Goal: Task Accomplishment & Management: Manage account settings

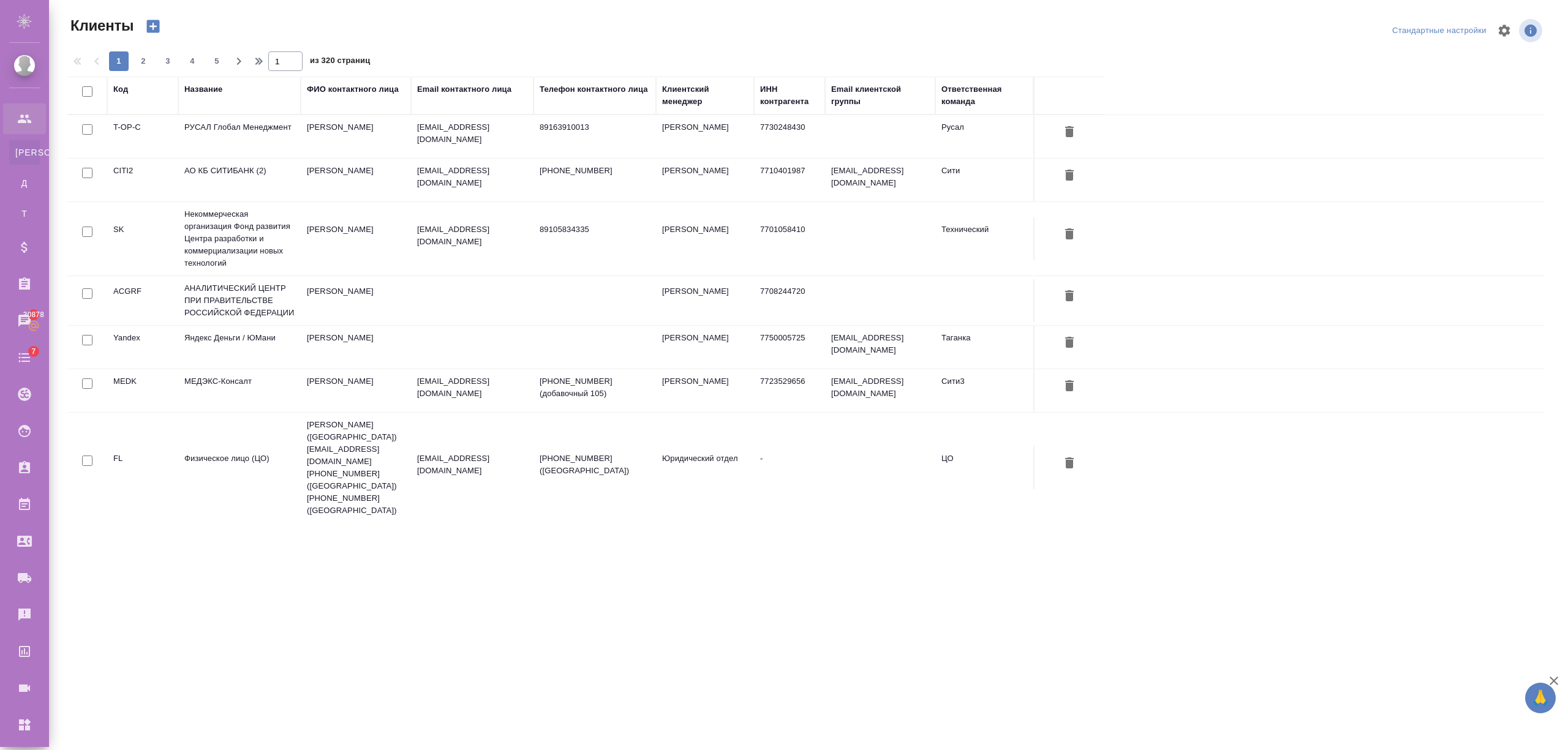
select select "RU"
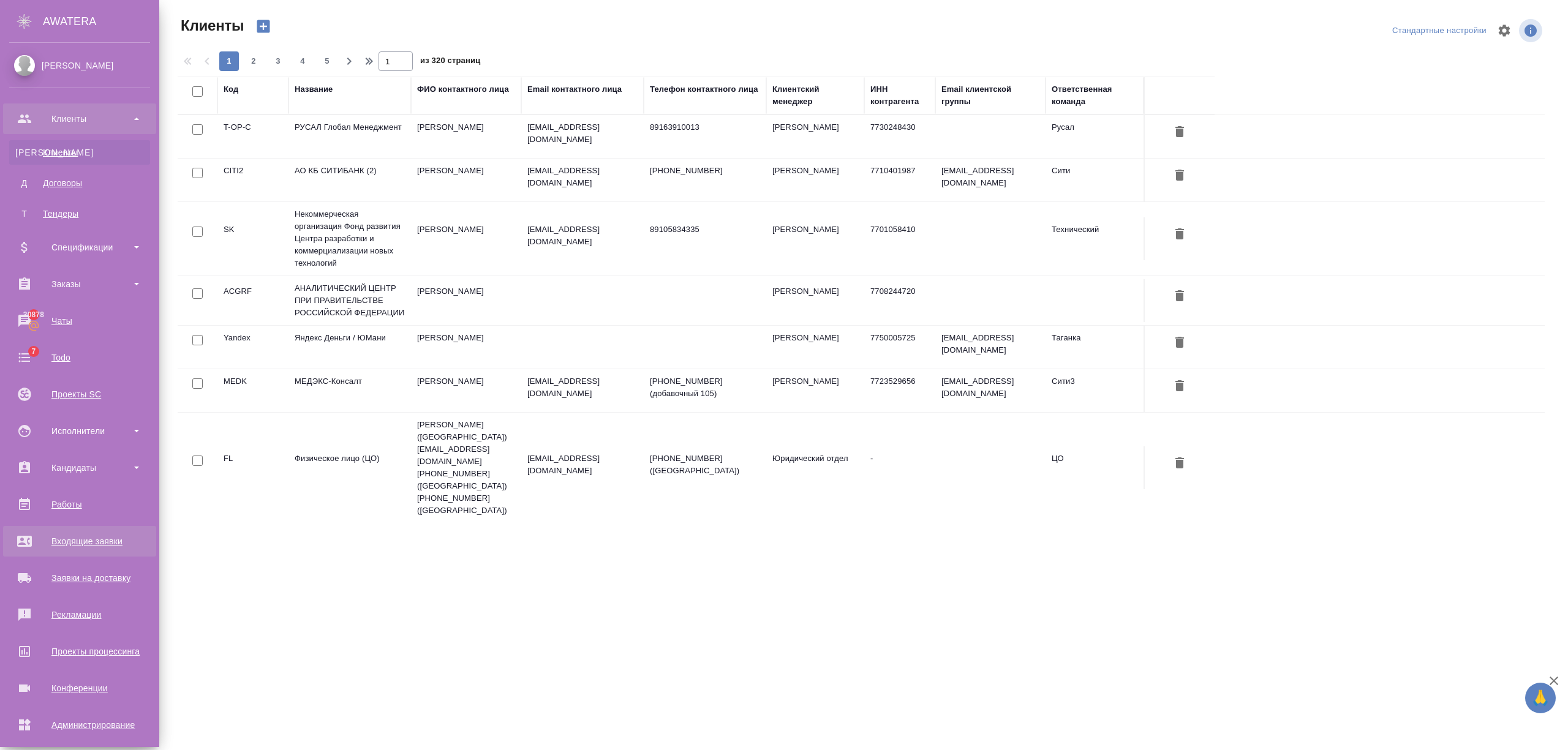
click at [102, 541] on div "Входящие заявки" at bounding box center [79, 541] width 141 height 18
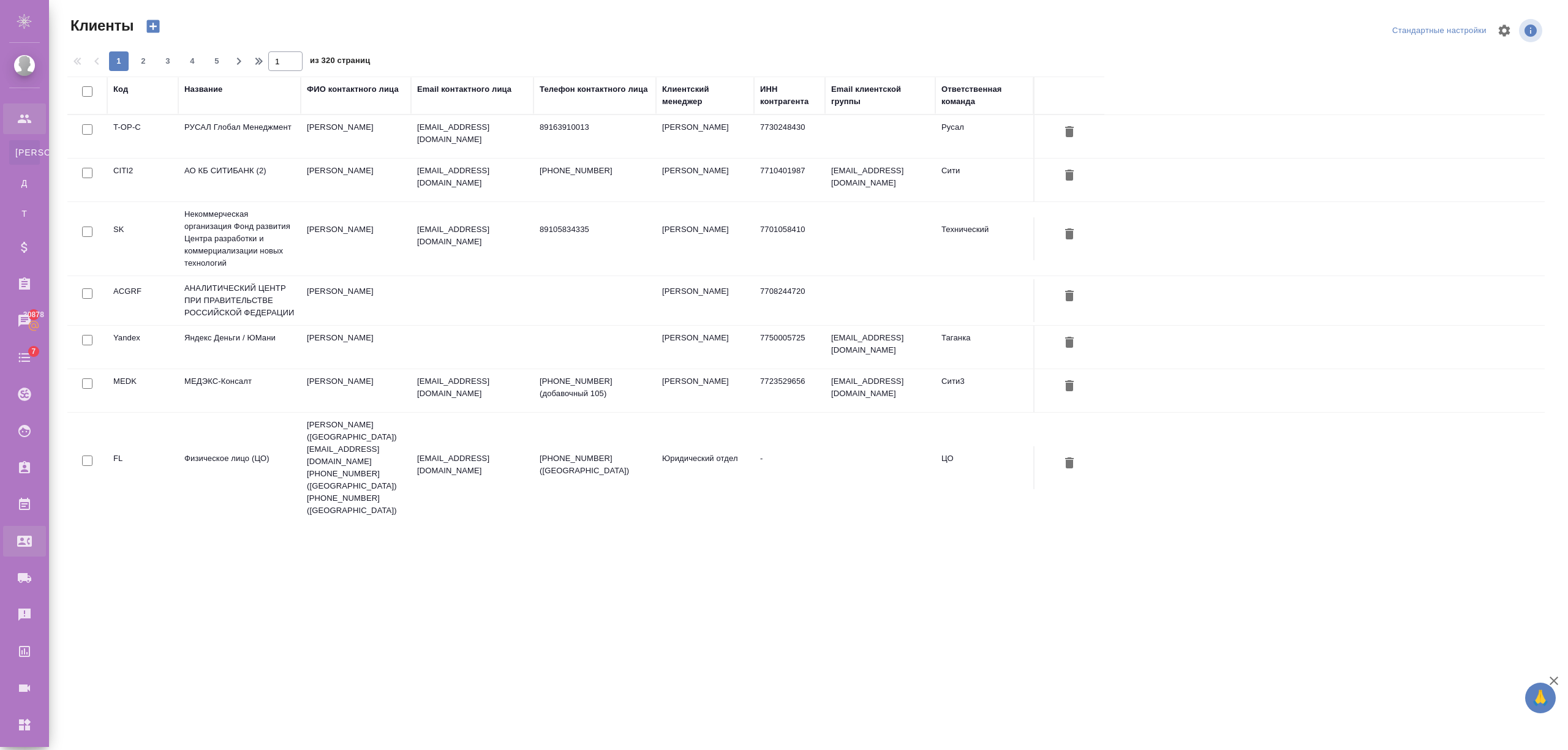
select select "RU"
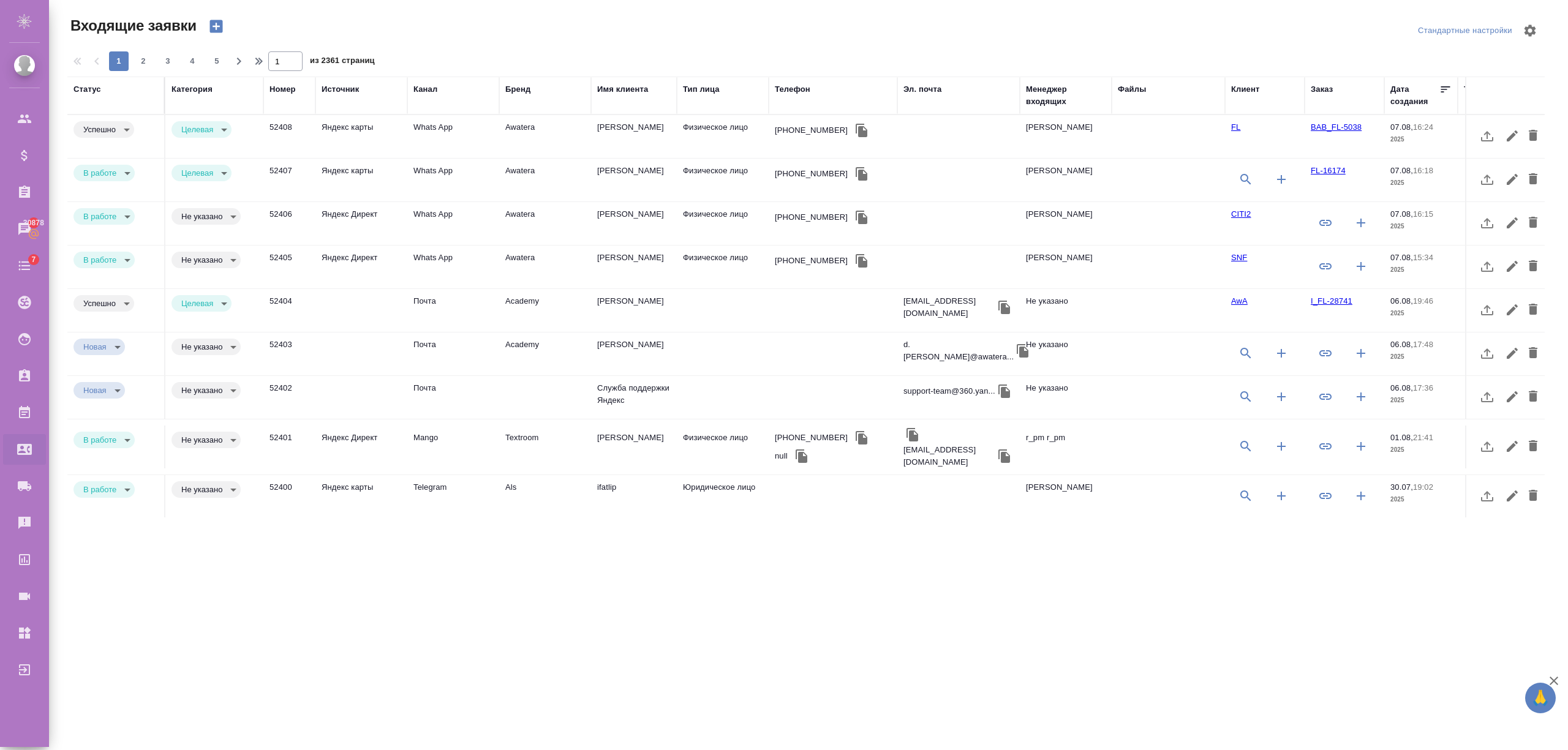
click at [353, 158] on td at bounding box center [361, 137] width 92 height 43
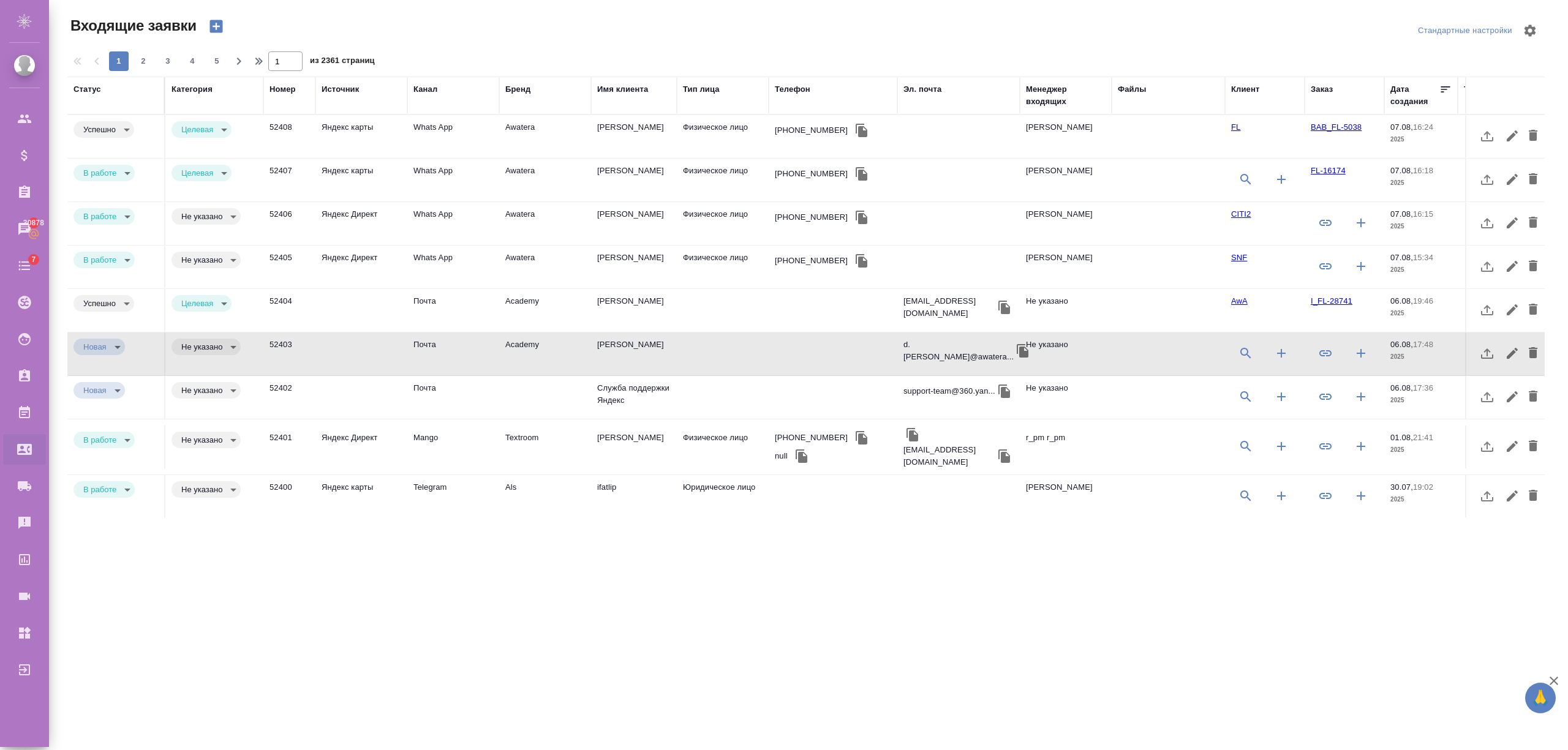
click at [319, 158] on td at bounding box center [361, 137] width 92 height 43
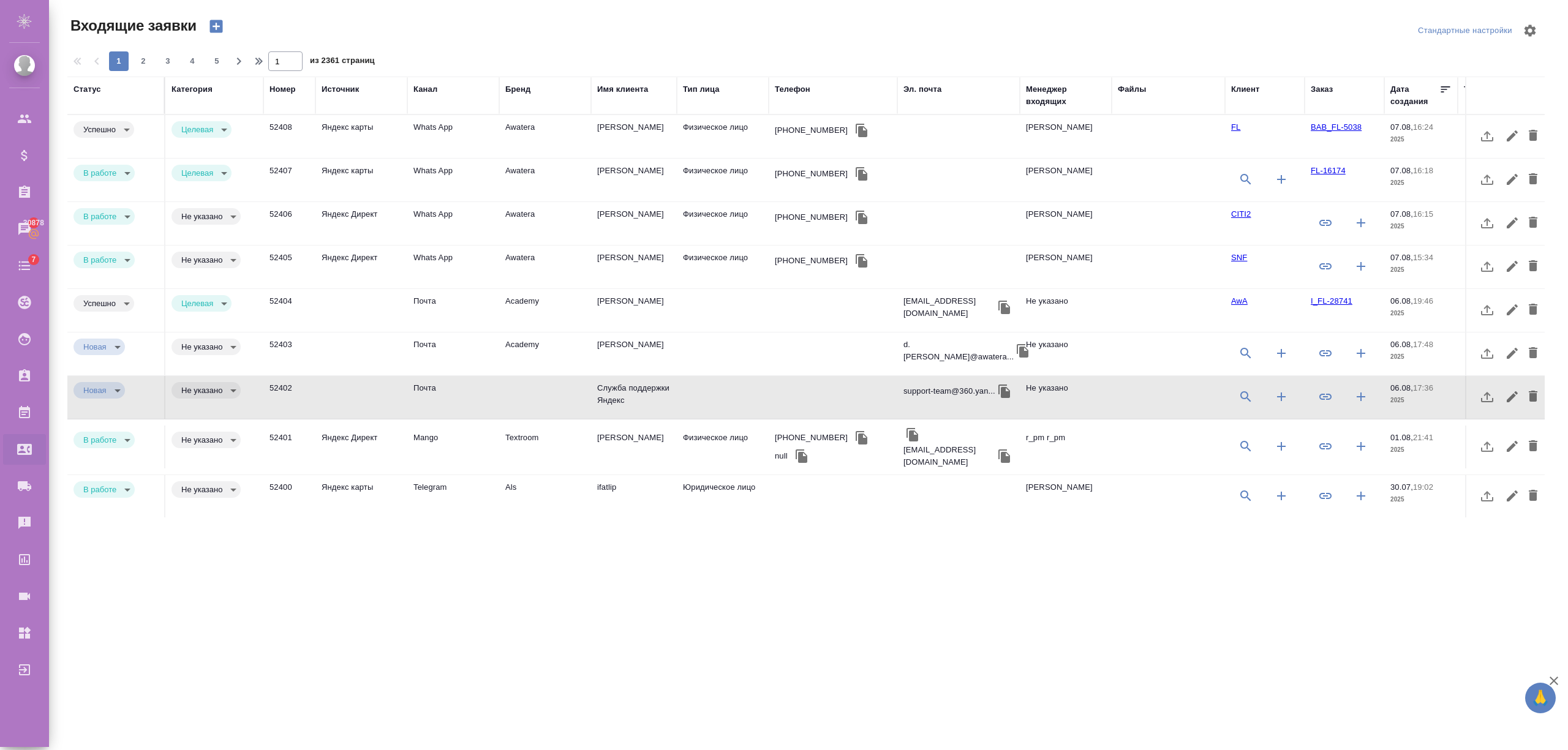
click at [300, 158] on td "52401" at bounding box center [289, 137] width 52 height 43
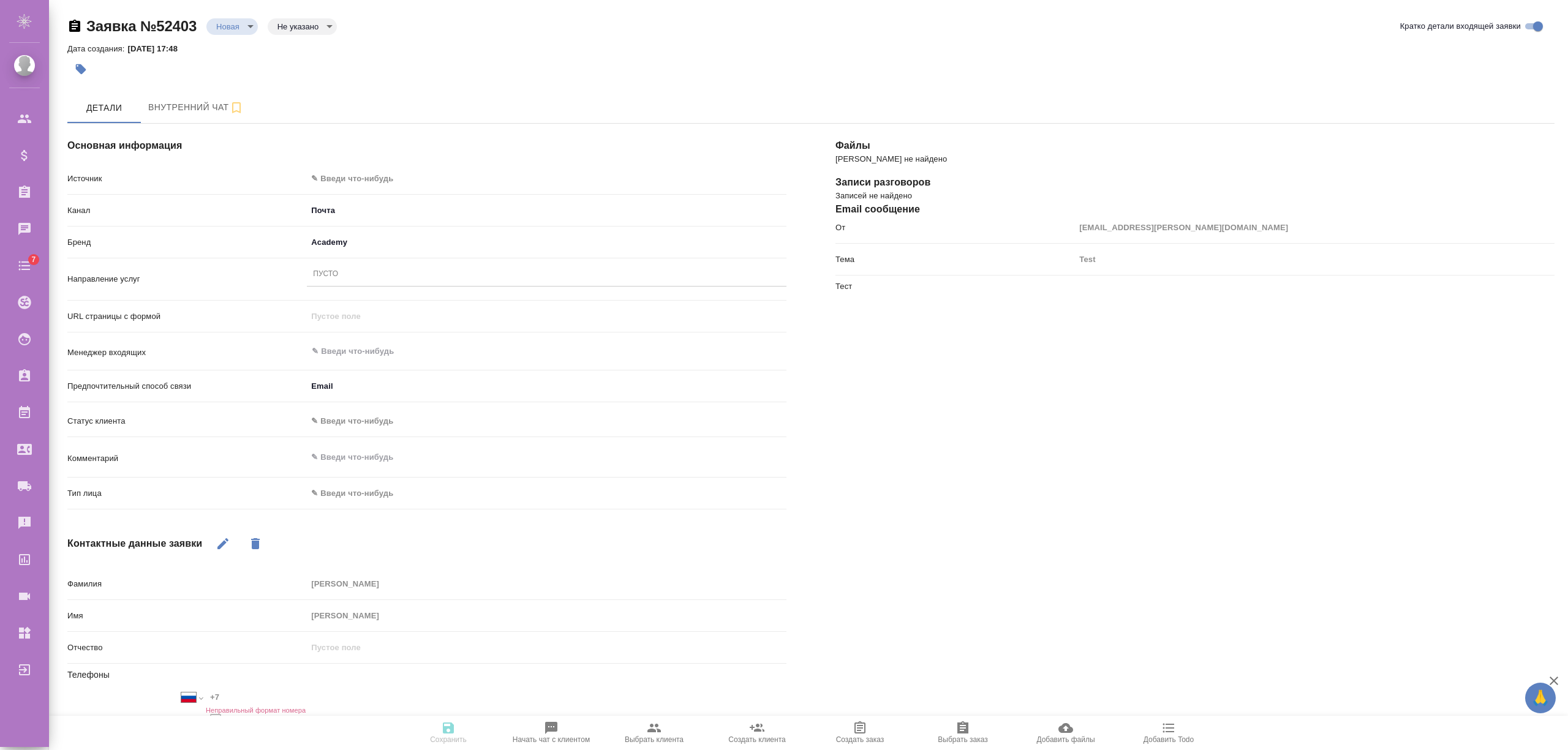
select select "RU"
click at [353, 283] on div "Пусто" at bounding box center [546, 275] width 480 height 18
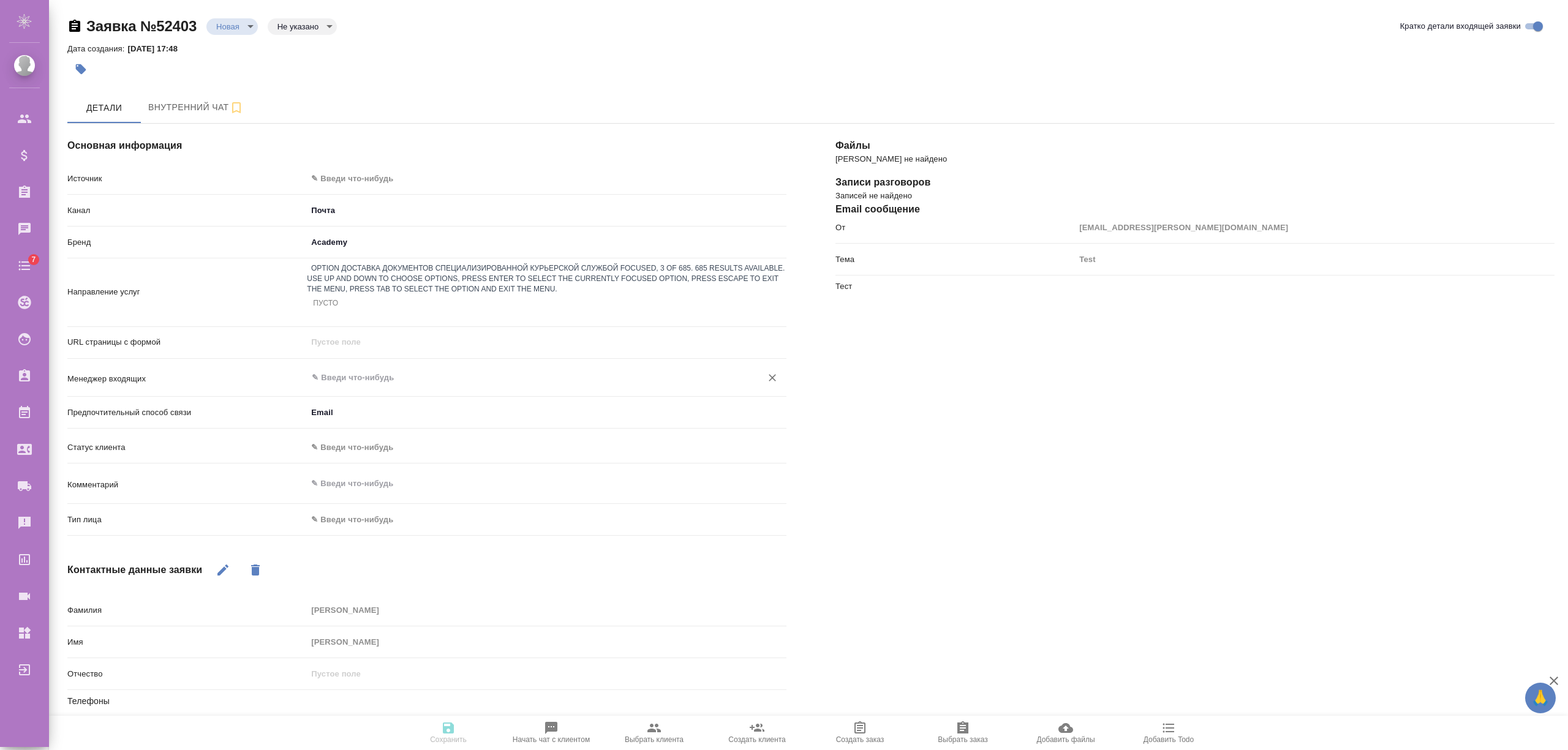
drag, startPoint x: 371, startPoint y: 373, endPoint x: 383, endPoint y: 358, distance: 19.2
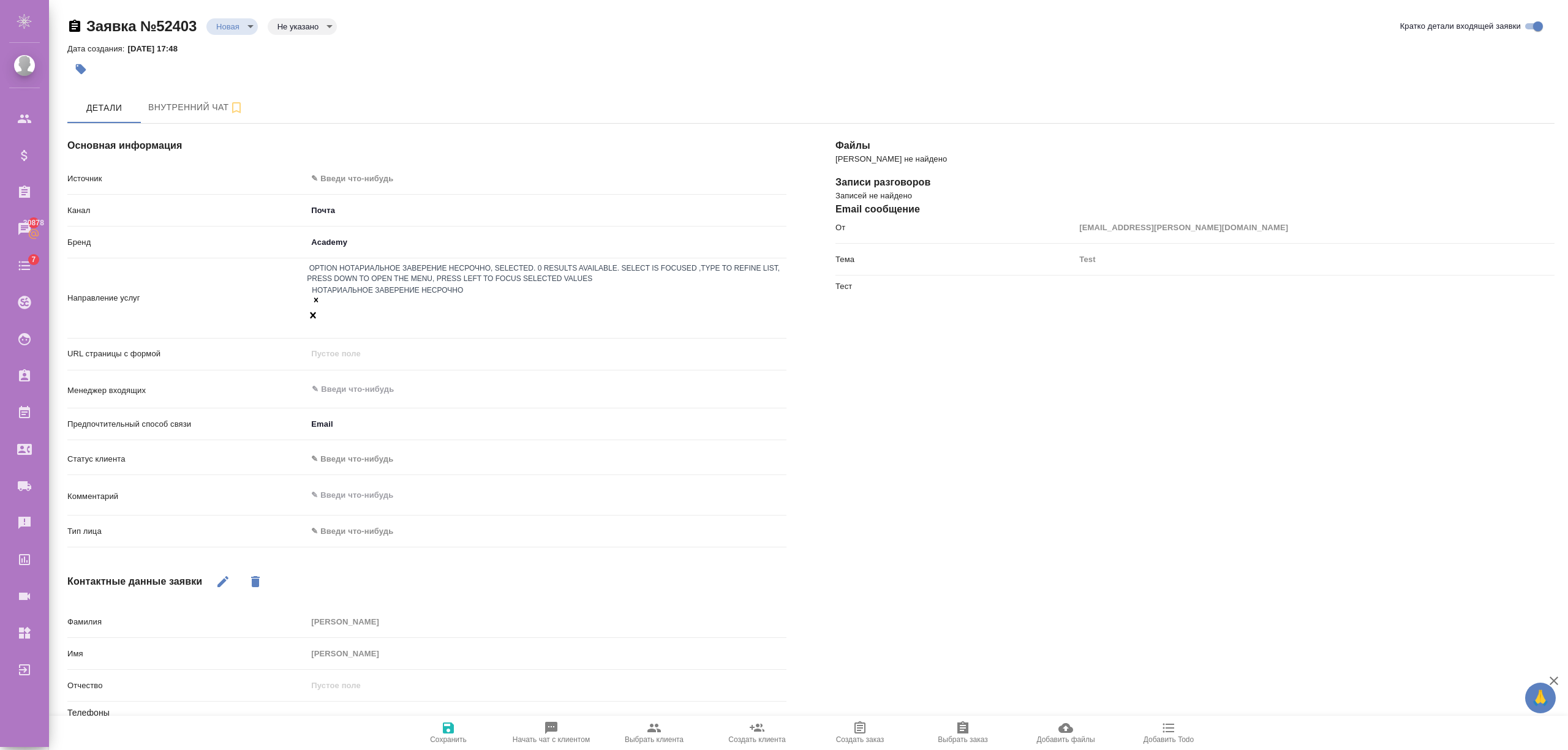
click at [454, 726] on icon "button" at bounding box center [448, 728] width 14 height 14
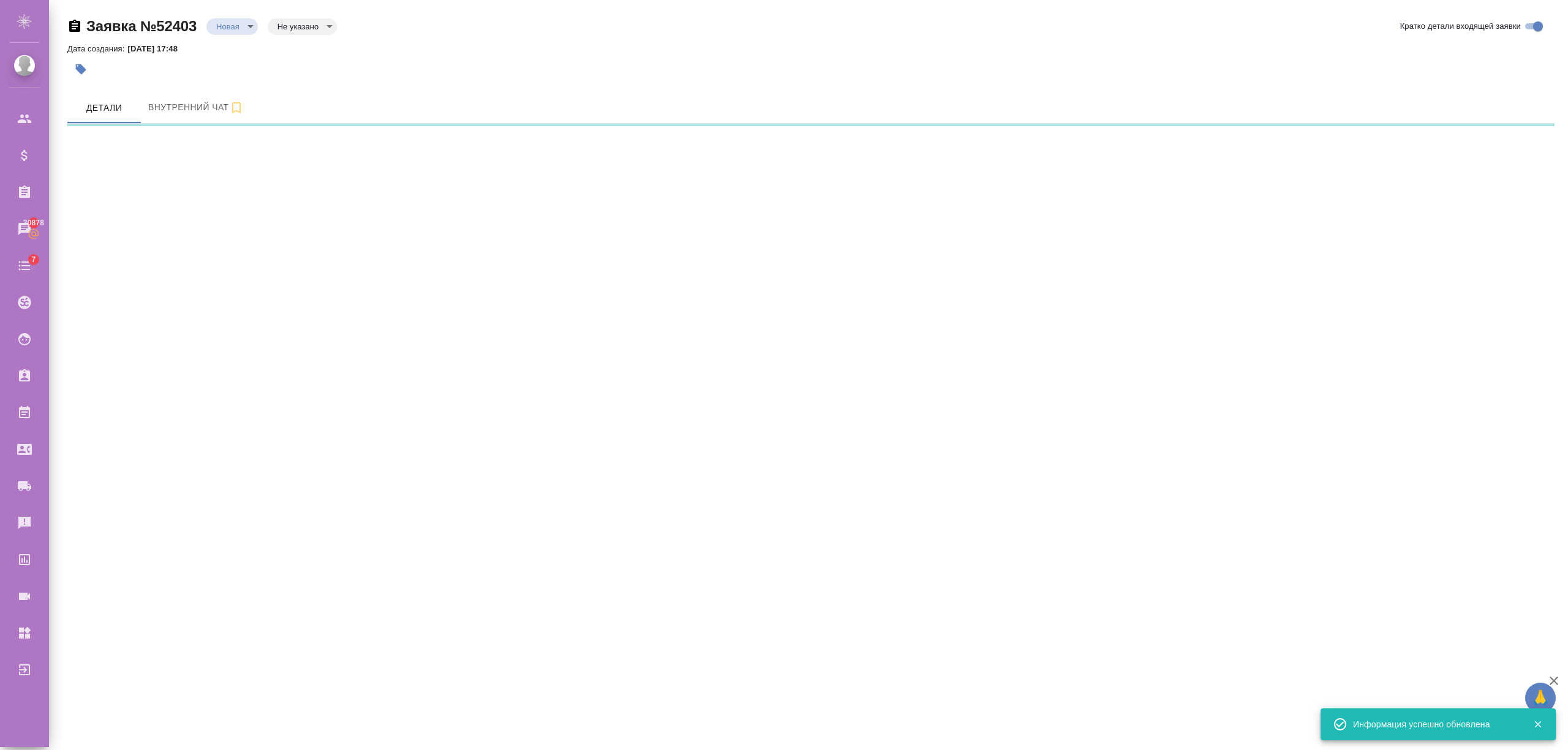
select select "RU"
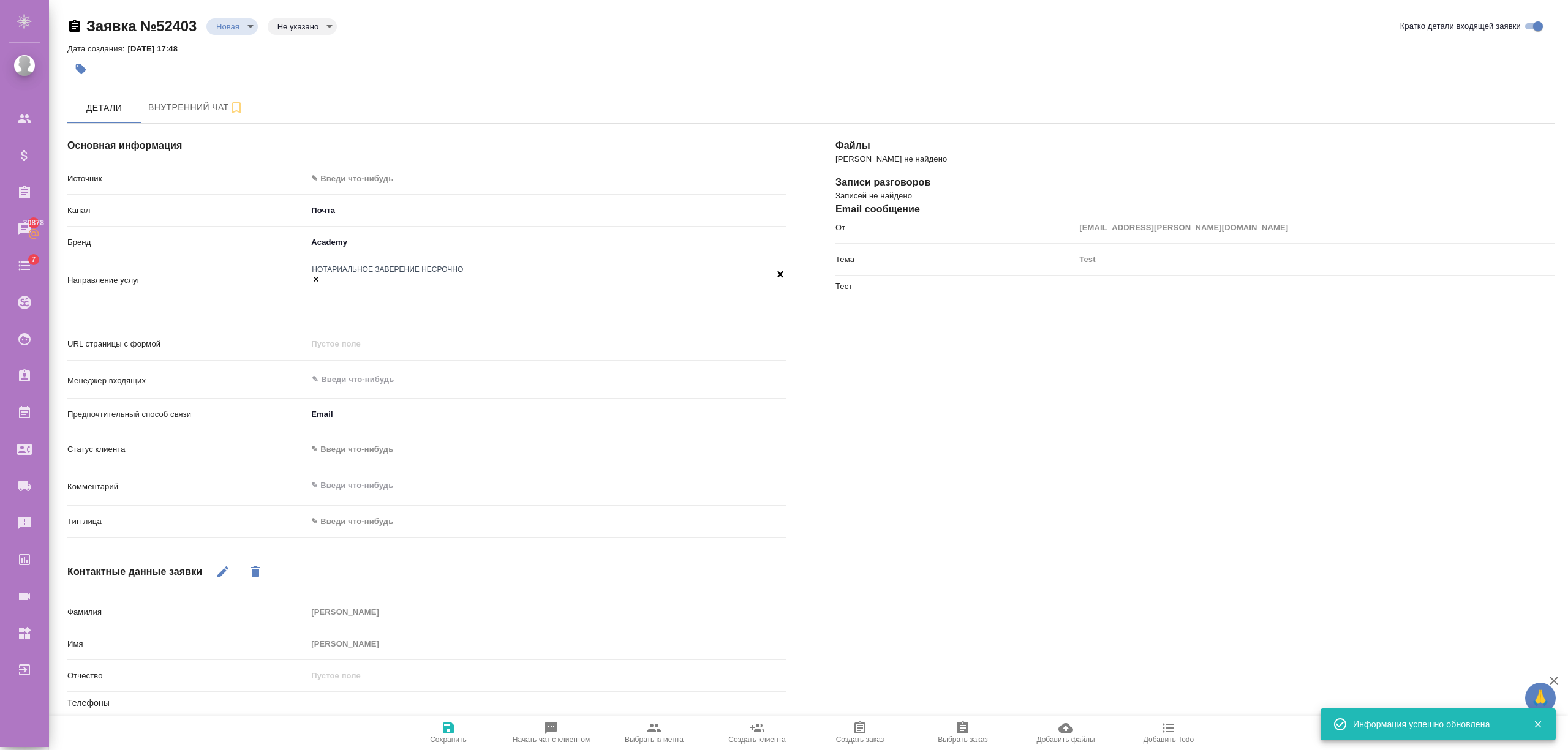
click at [497, 283] on div "Нотариальное заверение несрочно" at bounding box center [540, 275] width 467 height 25
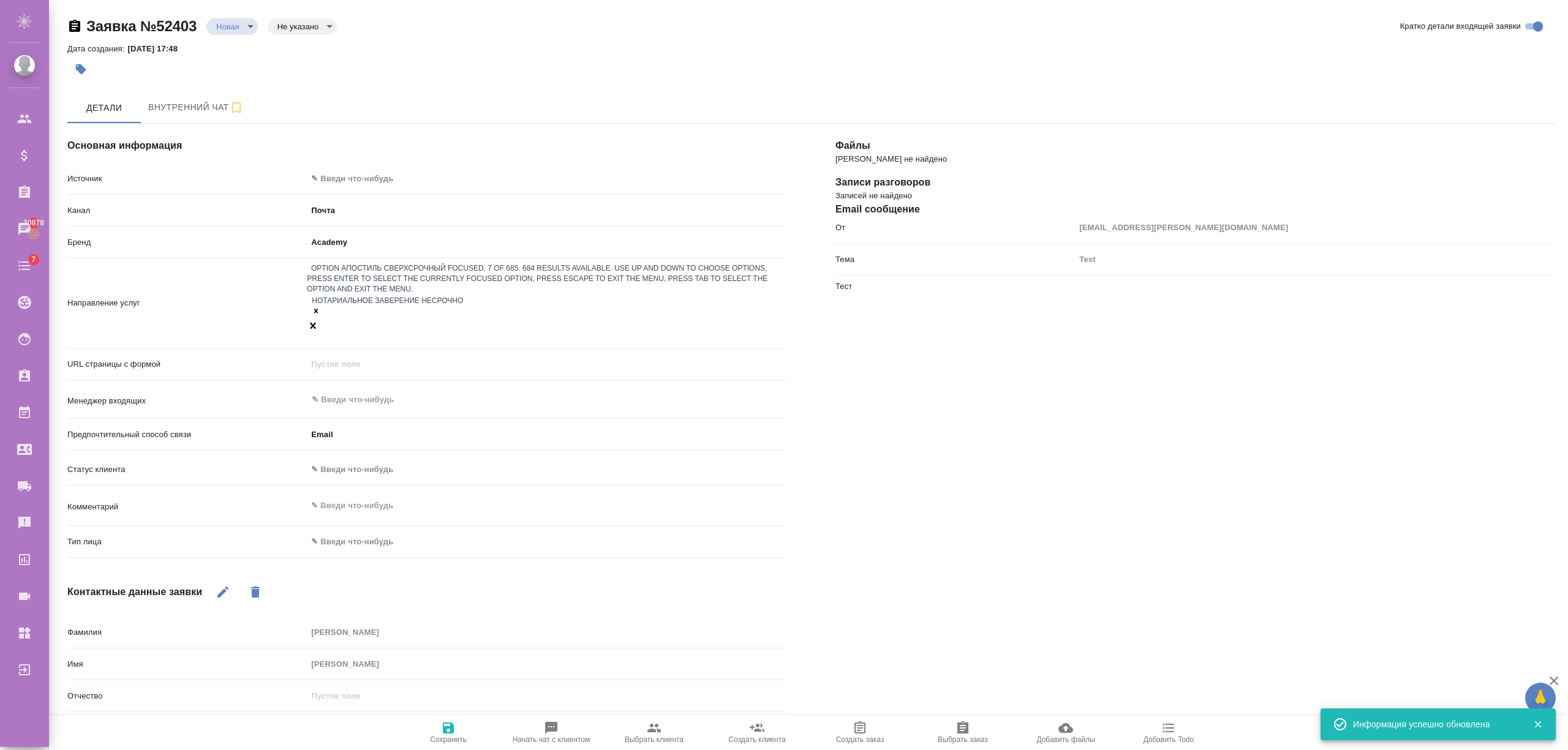
type textarea "x"
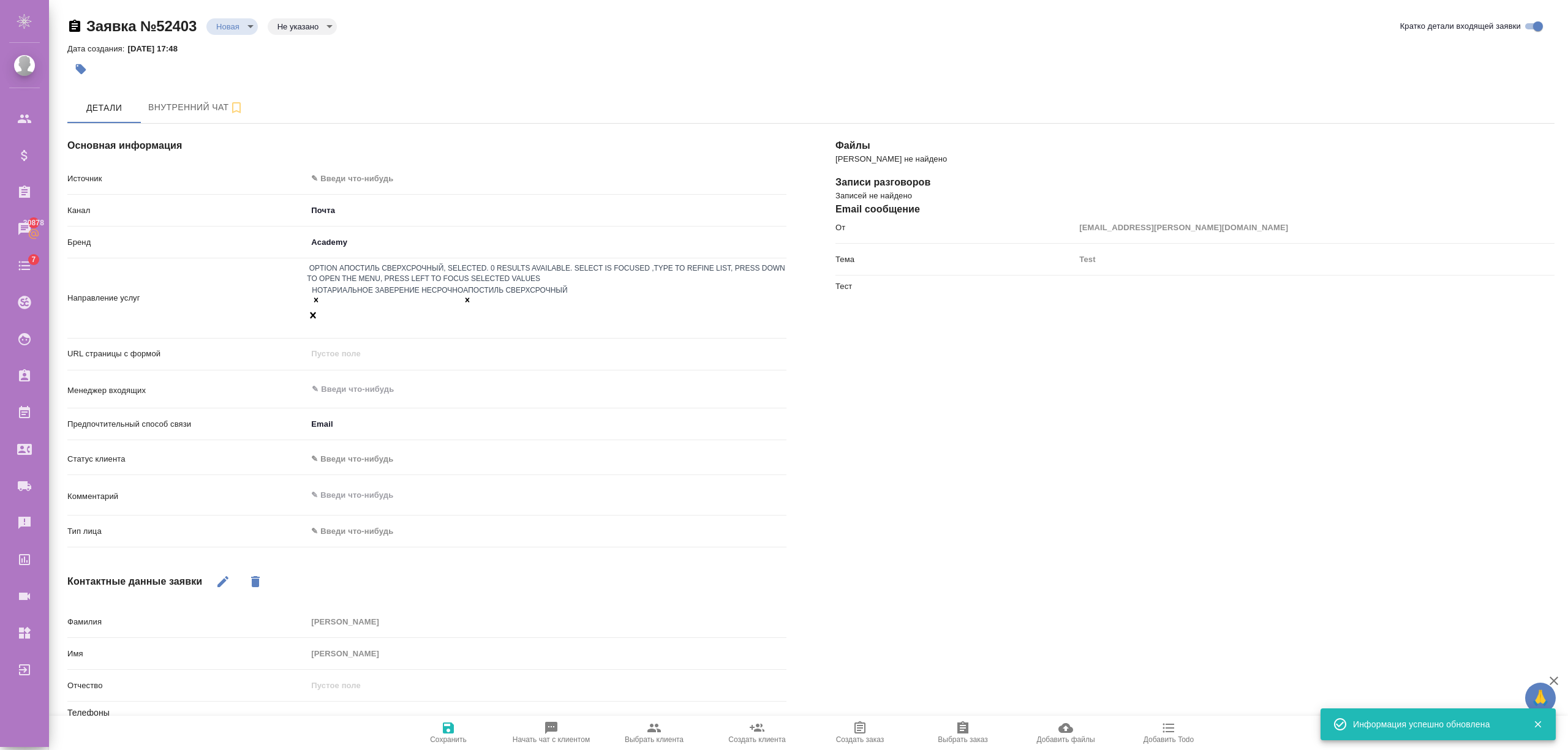
click at [439, 724] on span "Сохранить" at bounding box center [448, 732] width 88 height 23
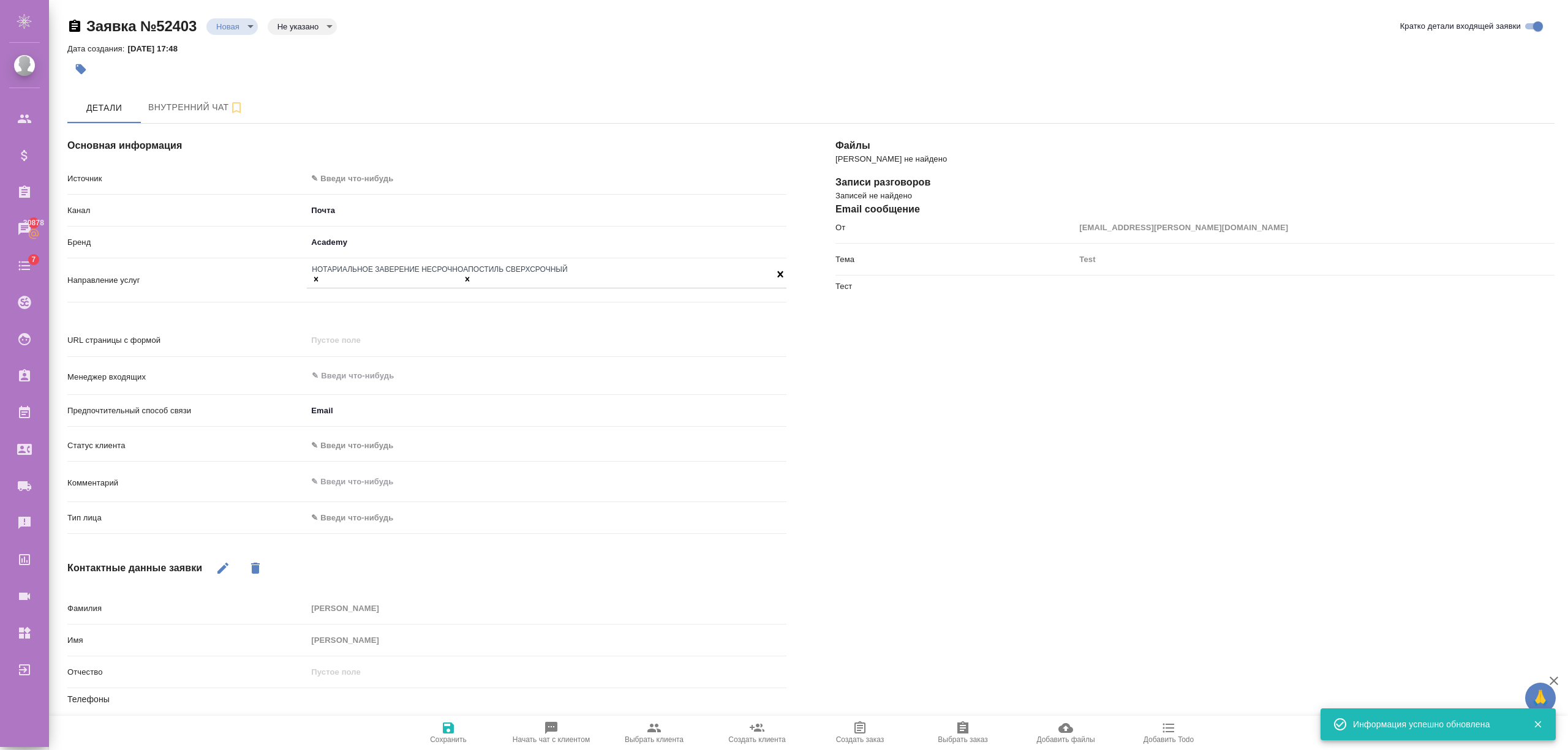
select select "RU"
type textarea "x"
click at [327, 30] on body "🙏 .cls-1 fill:#fff; AWATERA Semenets Irina Клиенты Спецификации Заказы 30878 Ча…" at bounding box center [784, 424] width 1568 height 848
click at [304, 83] on button "Не лиды" at bounding box center [296, 87] width 39 height 14
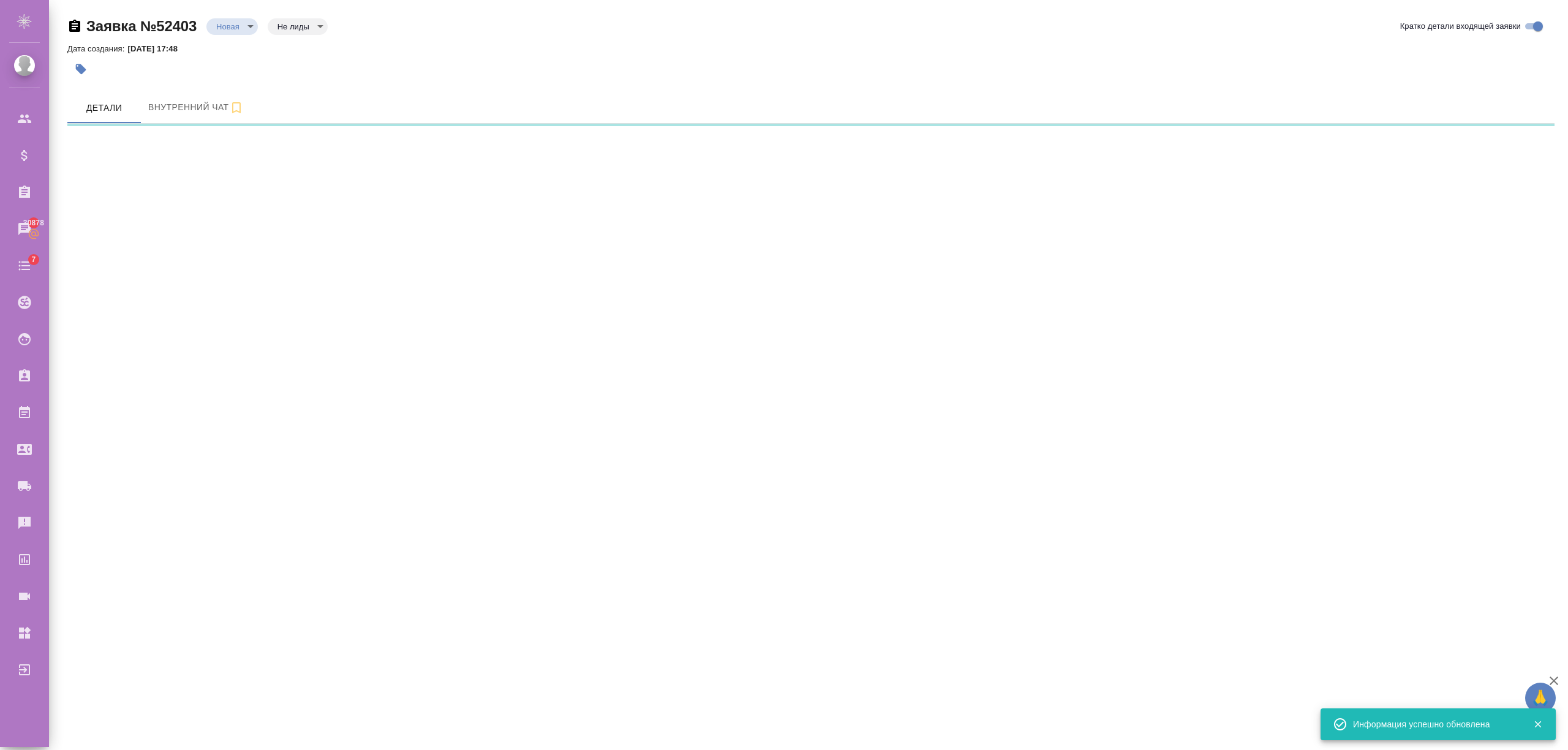
select select "RU"
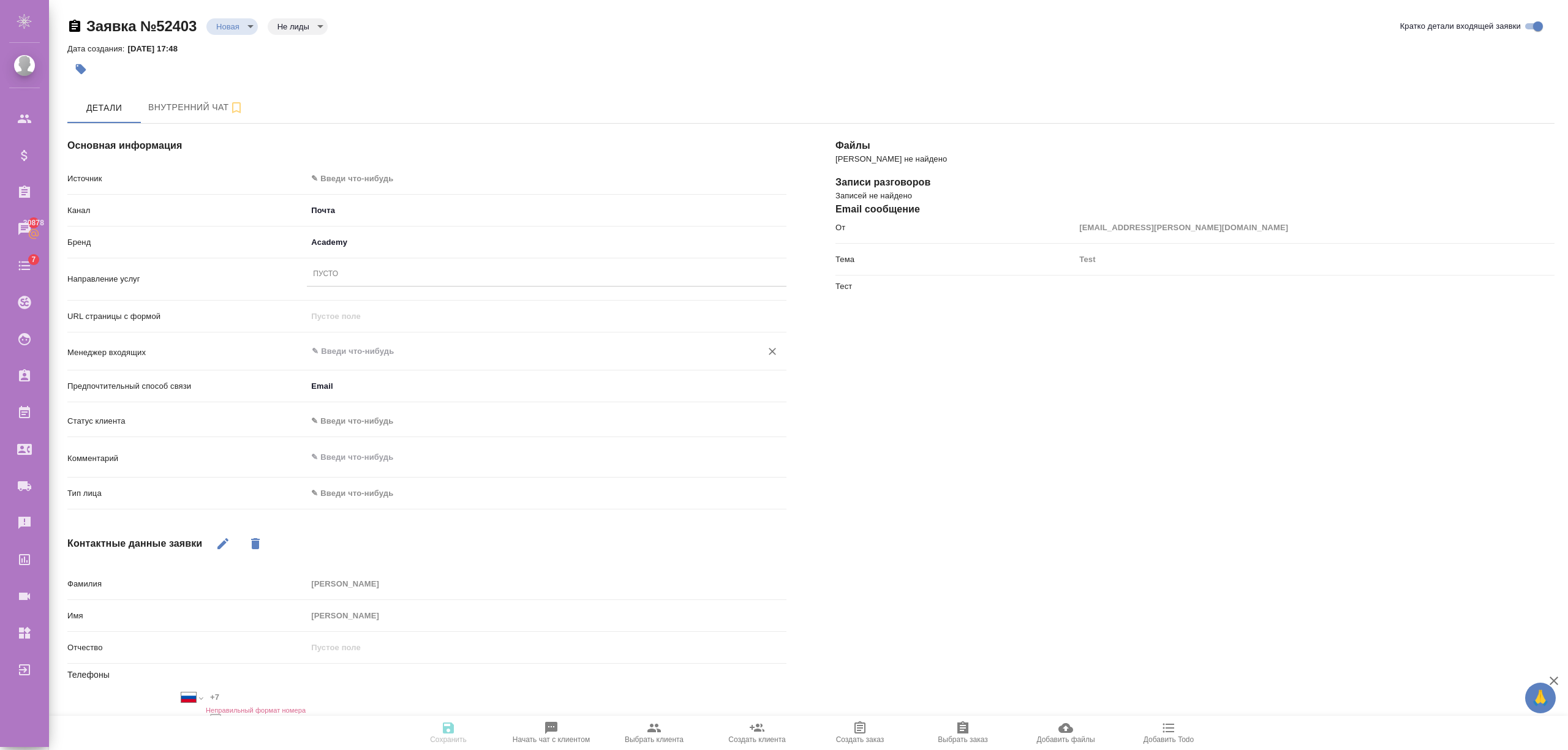
scroll to position [96, 0]
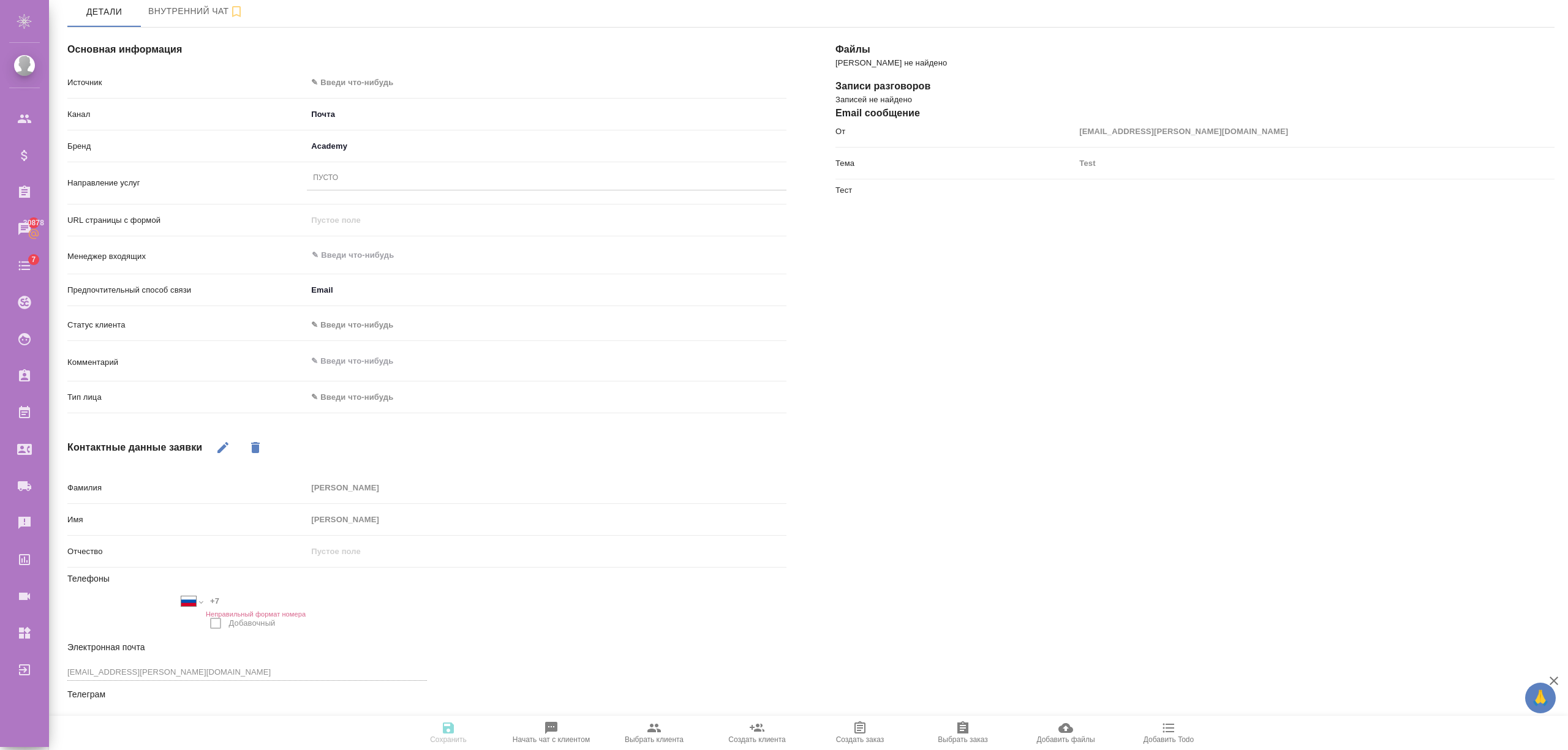
click at [227, 446] on icon "button" at bounding box center [223, 447] width 14 height 14
click at [247, 608] on input "+7" at bounding box center [259, 601] width 107 height 18
type textarea "x"
type input "+7 9"
type textarea "x"
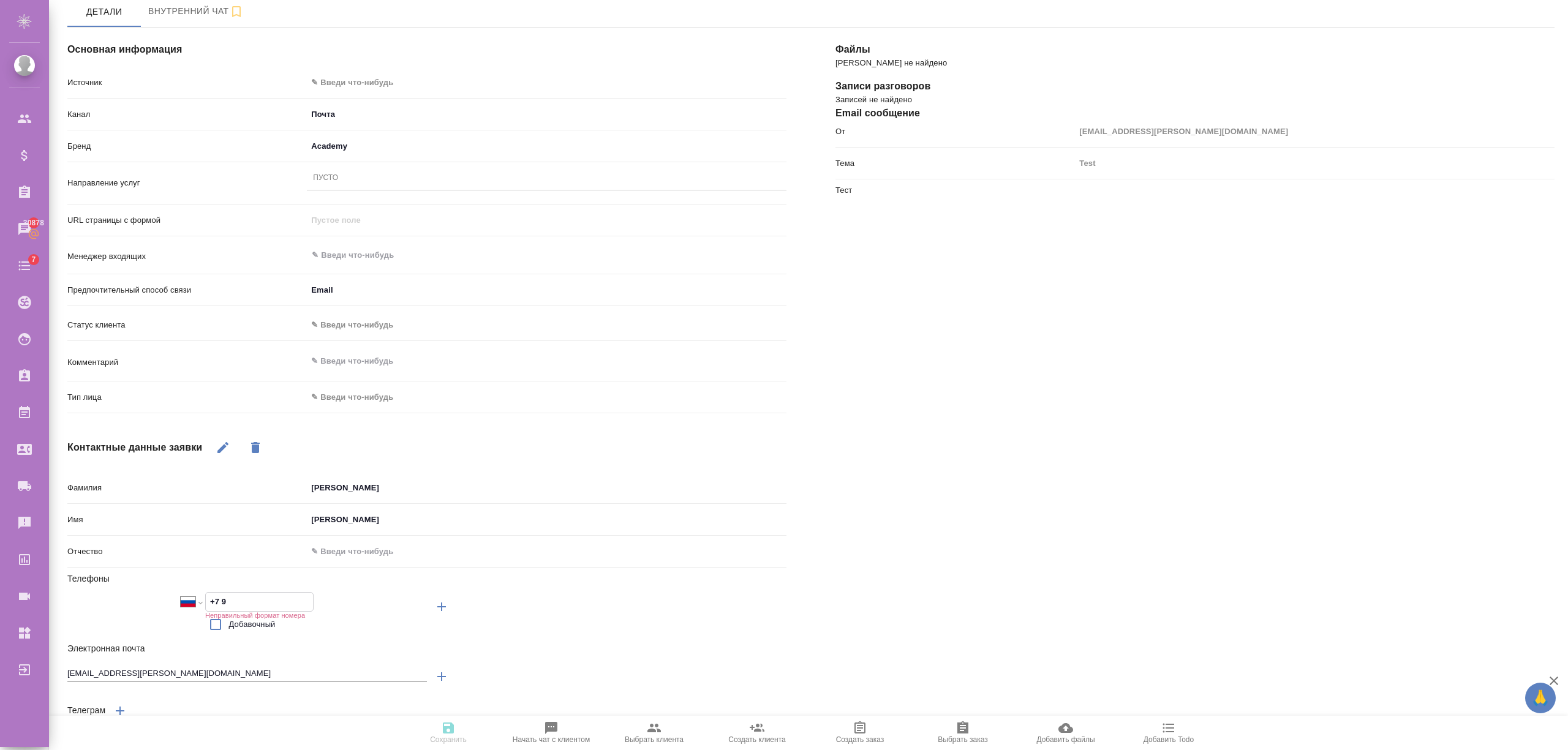
type input "+7 92"
type textarea "x"
type input "+7 924"
type textarea "x"
type input "+7 924 7"
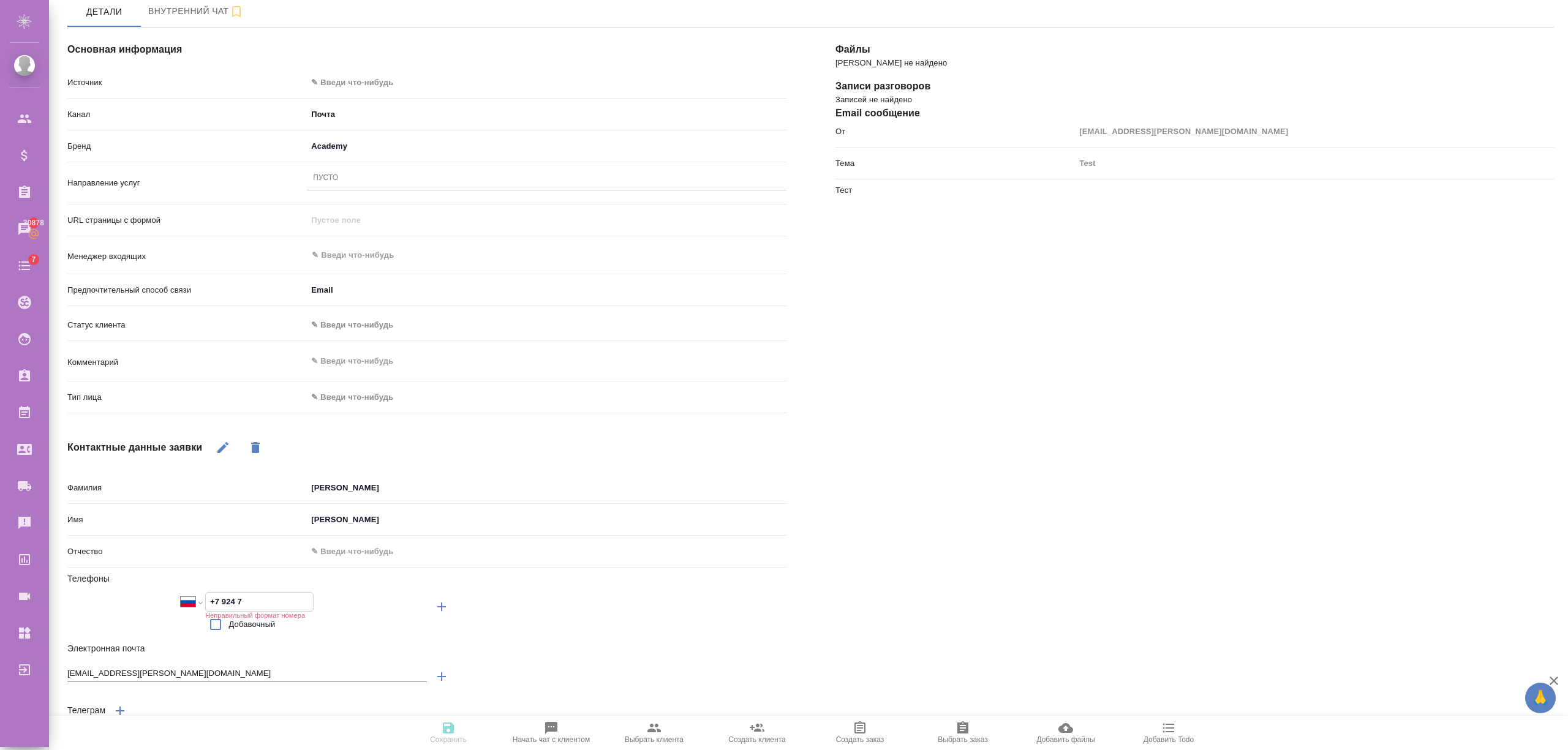
type textarea "x"
type input "+7 924 76"
type textarea "x"
type input "+7 924 760"
type textarea "x"
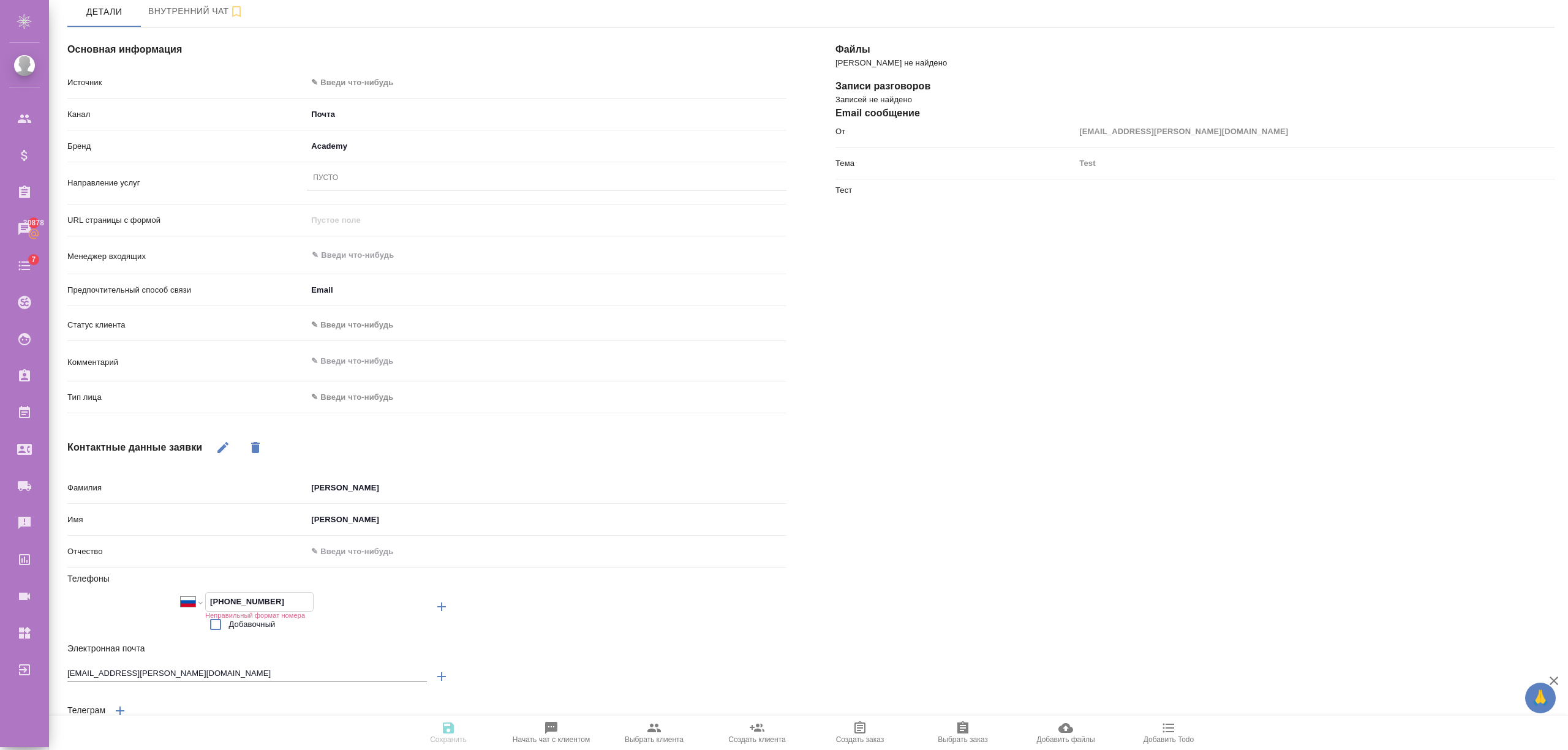
type input "+7 924 760 9"
type textarea "x"
type input "+7 924 760 90"
type textarea "x"
type input "+7 924 760 90 9"
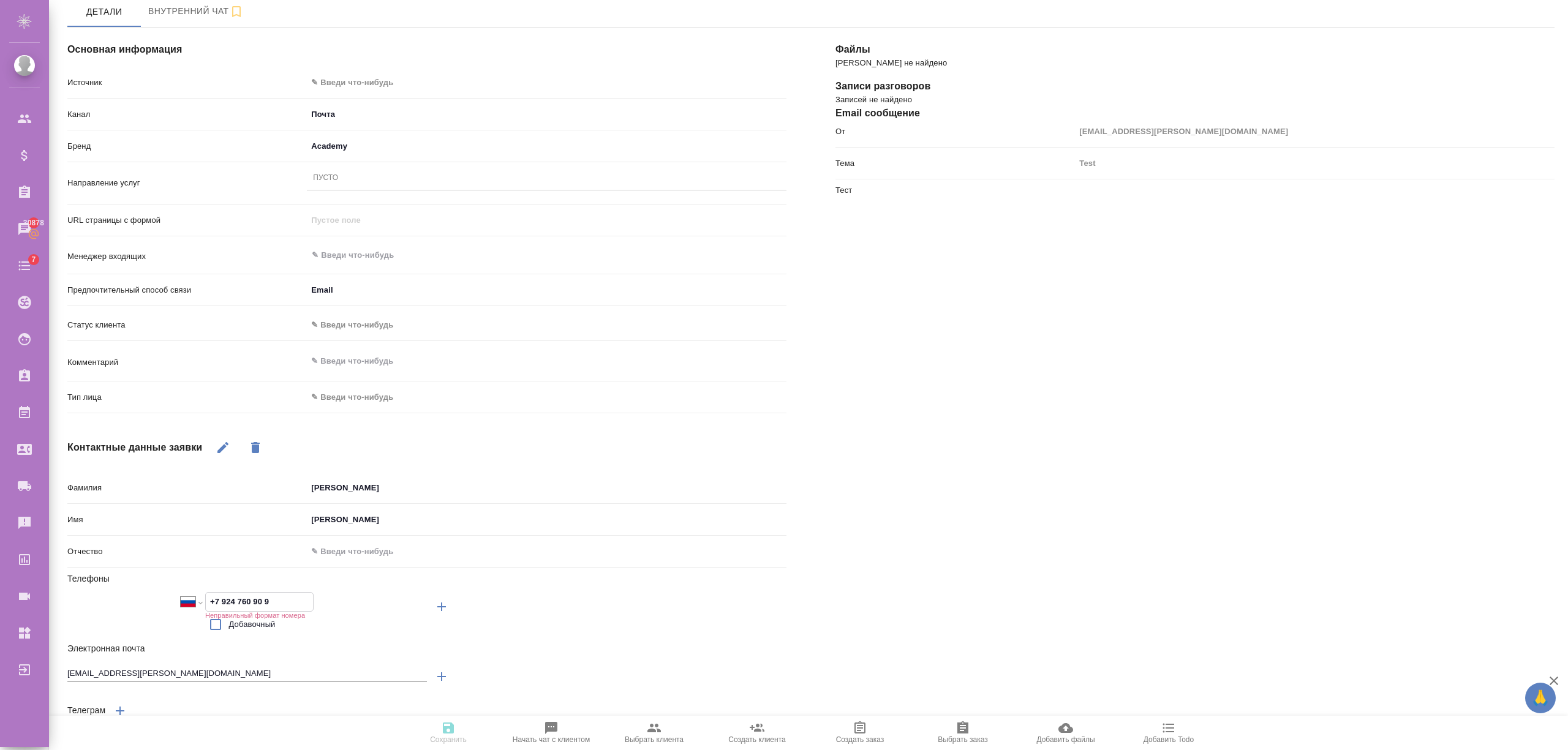
type textarea "x"
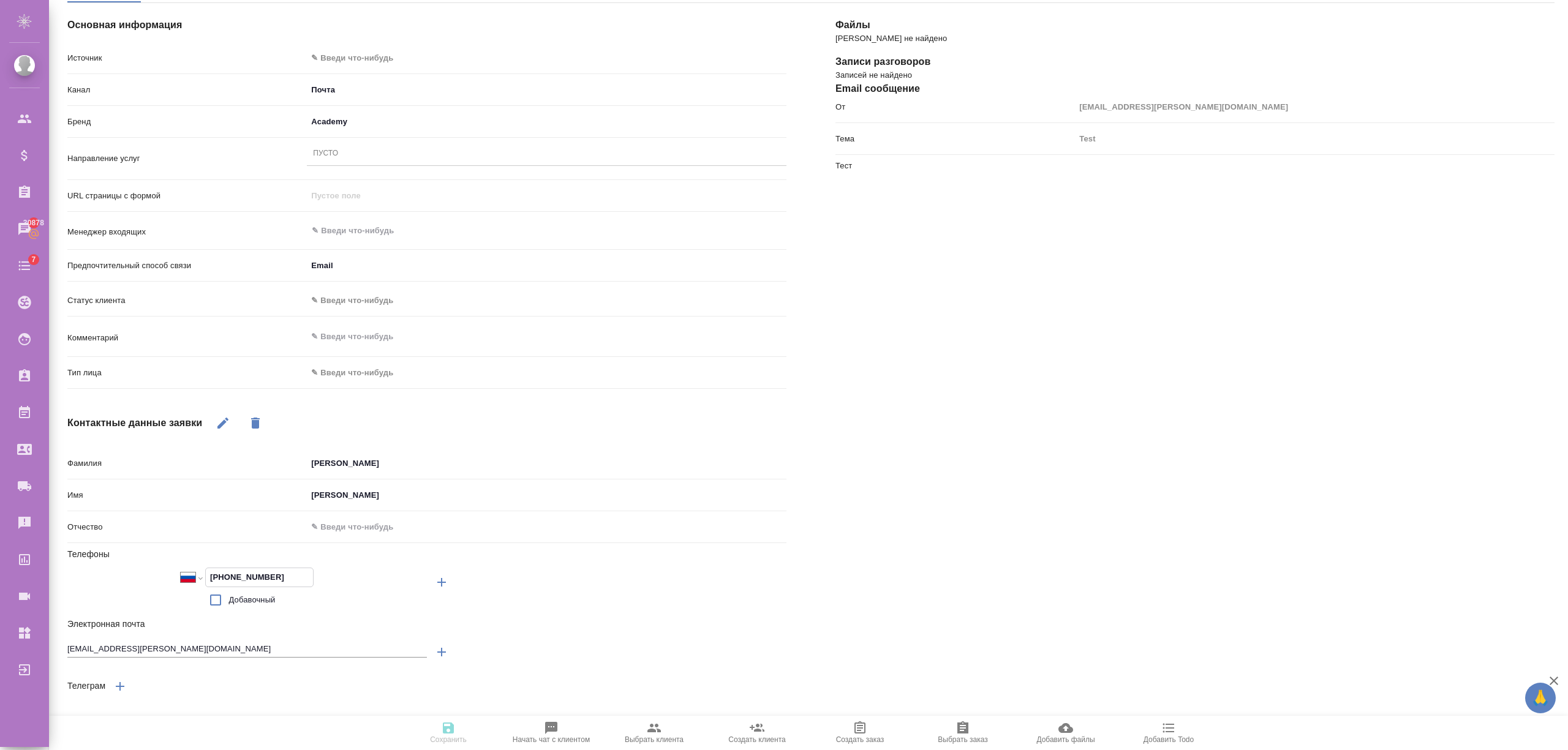
type input "+7 924 760 90 98"
click at [226, 422] on icon "button" at bounding box center [223, 423] width 11 height 11
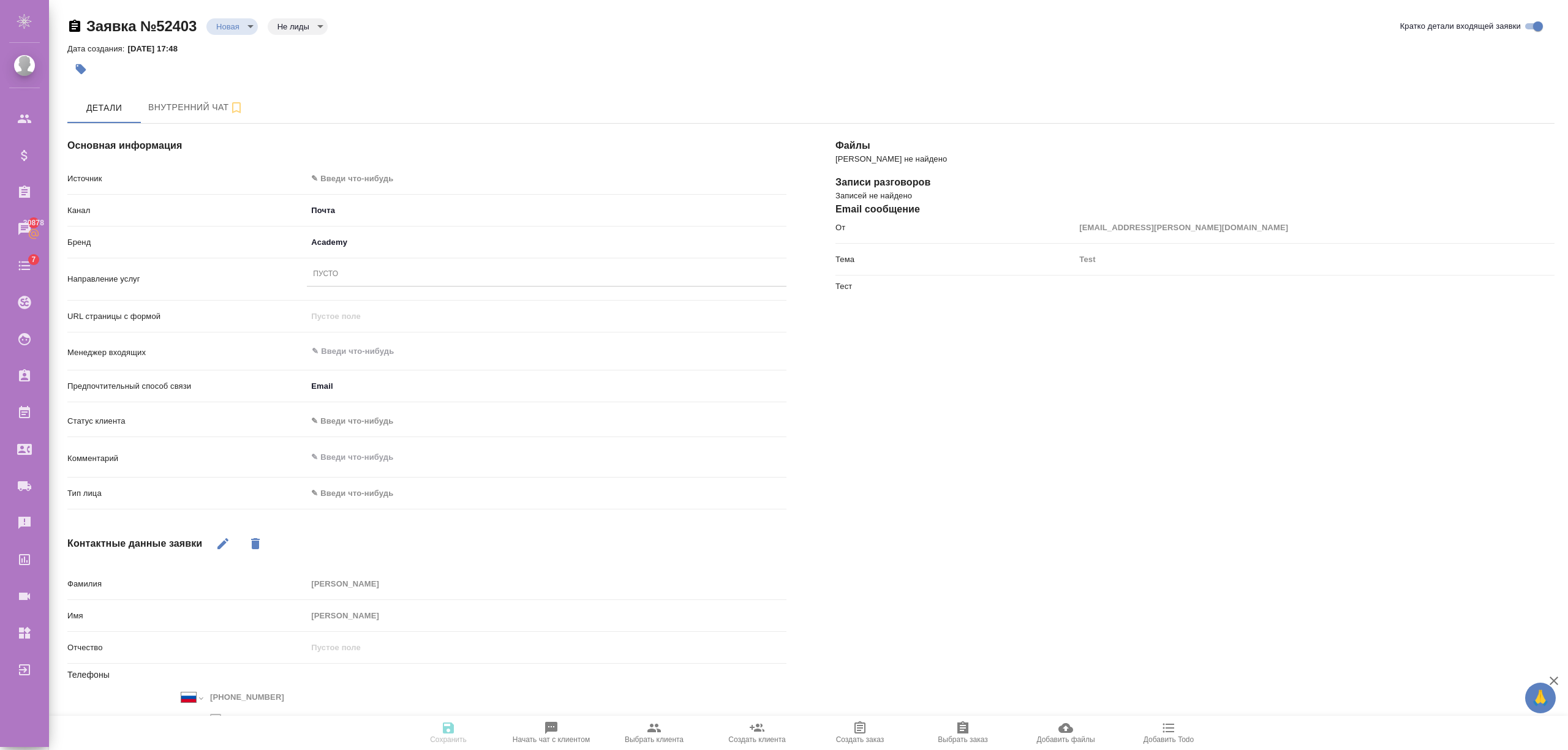
click at [352, 278] on div "Пусто" at bounding box center [546, 275] width 480 height 18
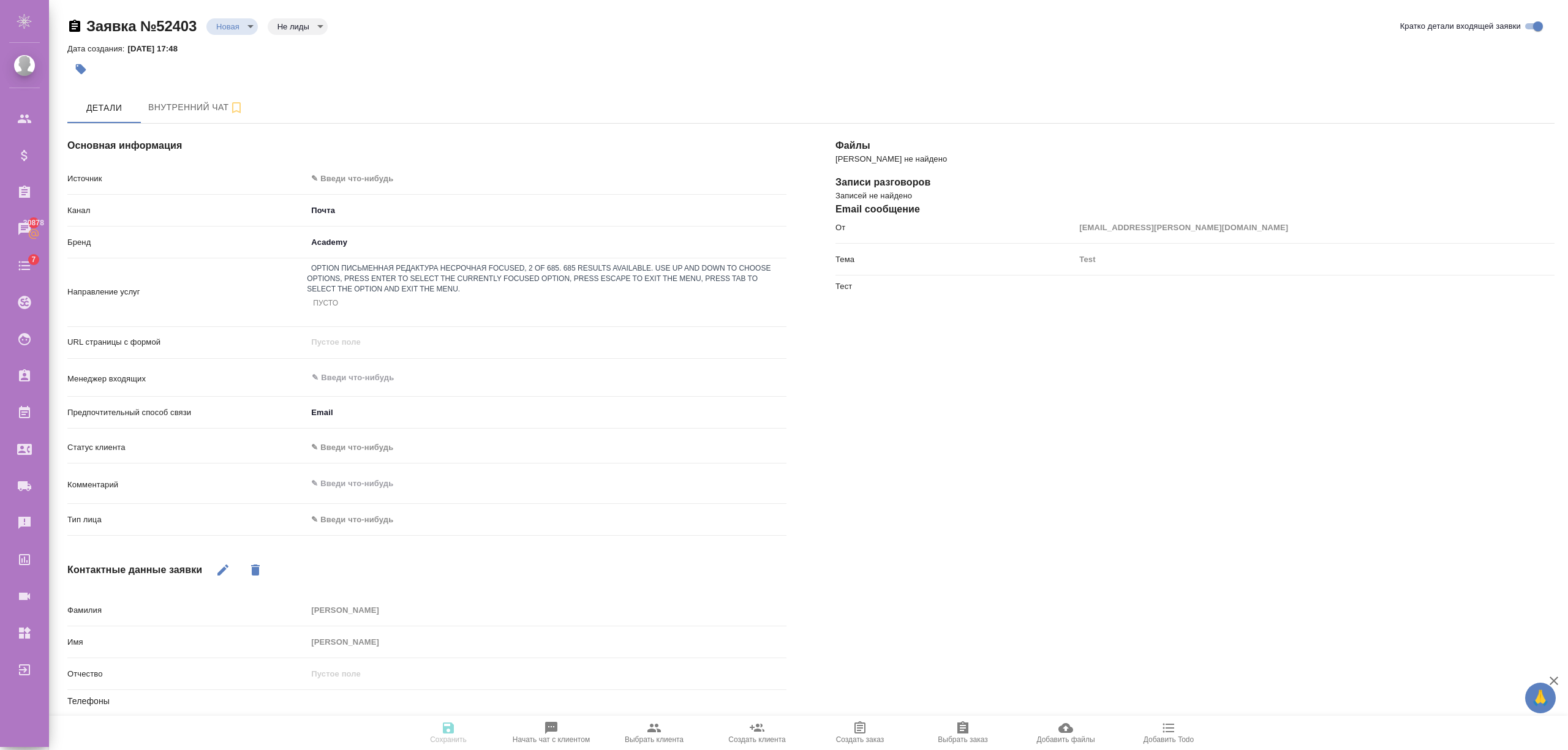
type textarea "x"
click at [444, 740] on span "Сохранить" at bounding box center [448, 739] width 37 height 9
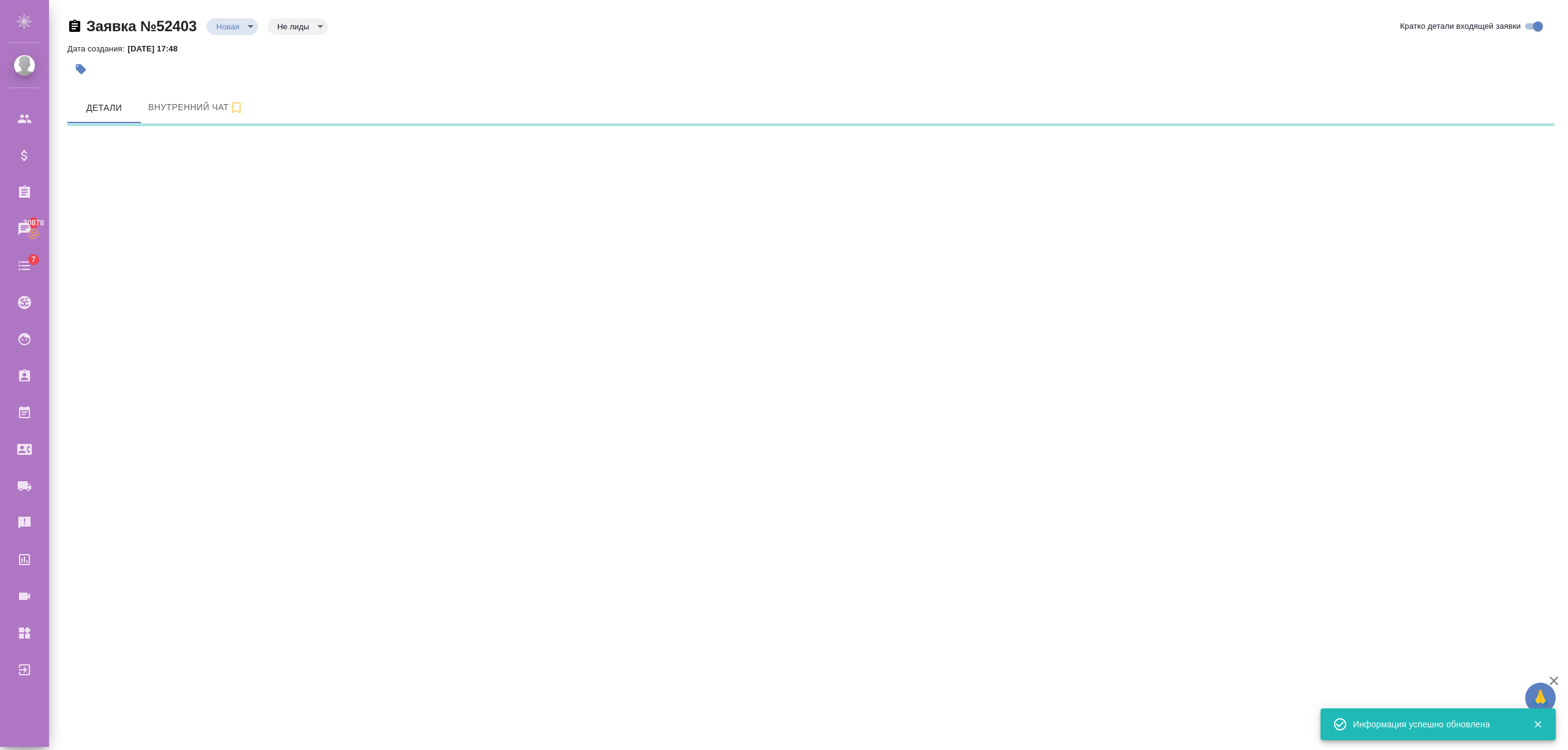
select select "RU"
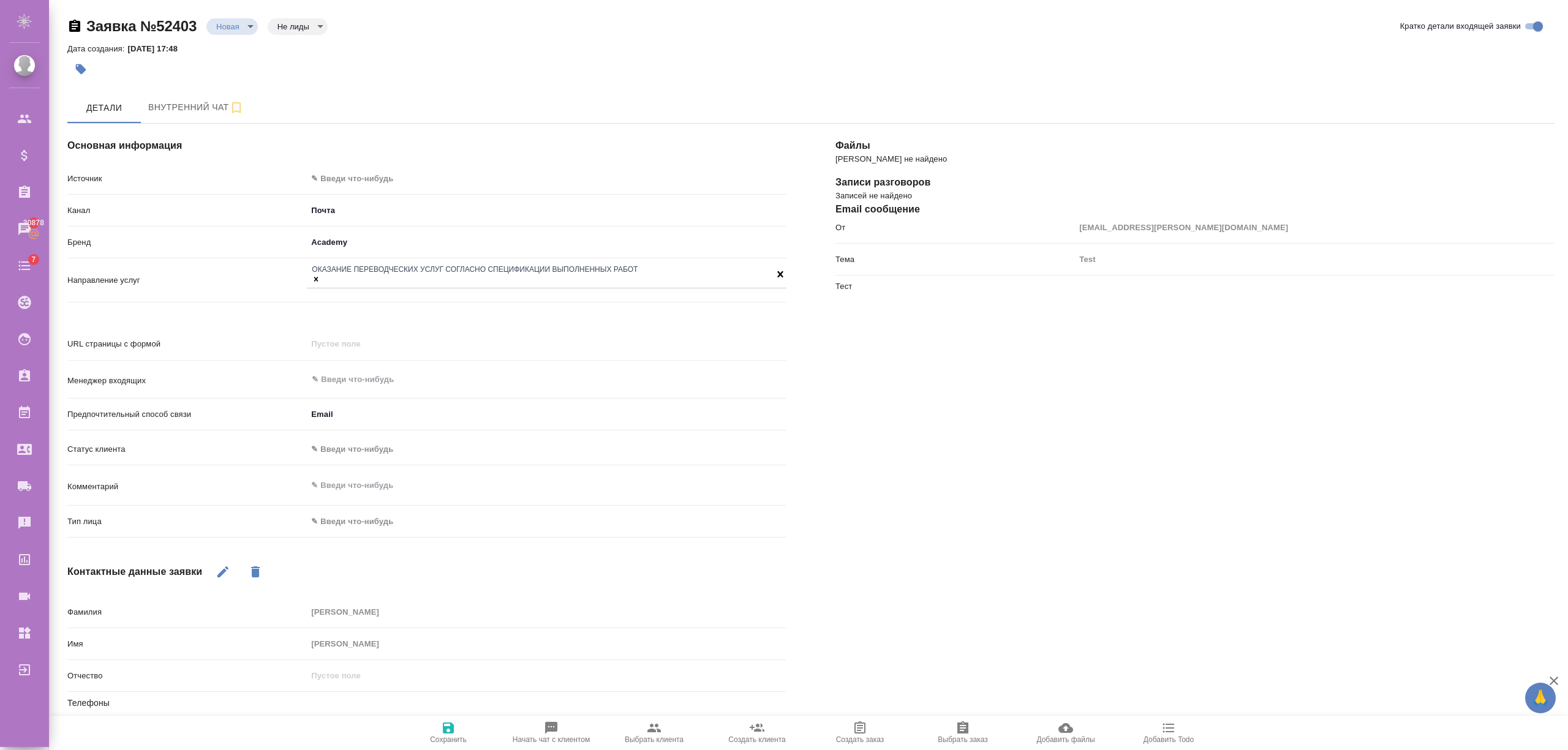
click at [889, 220] on div "От d.karapetyan@awatera.com" at bounding box center [1195, 227] width 719 height 22
click at [1037, 236] on div "От d.karapetyan@awatera.com" at bounding box center [1195, 227] width 719 height 22
click at [877, 157] on p "Файлов не найдено" at bounding box center [1195, 158] width 719 height 12
click at [1112, 283] on div "Тест" at bounding box center [1195, 286] width 719 height 12
drag, startPoint x: 1101, startPoint y: 285, endPoint x: 1089, endPoint y: 285, distance: 12.0
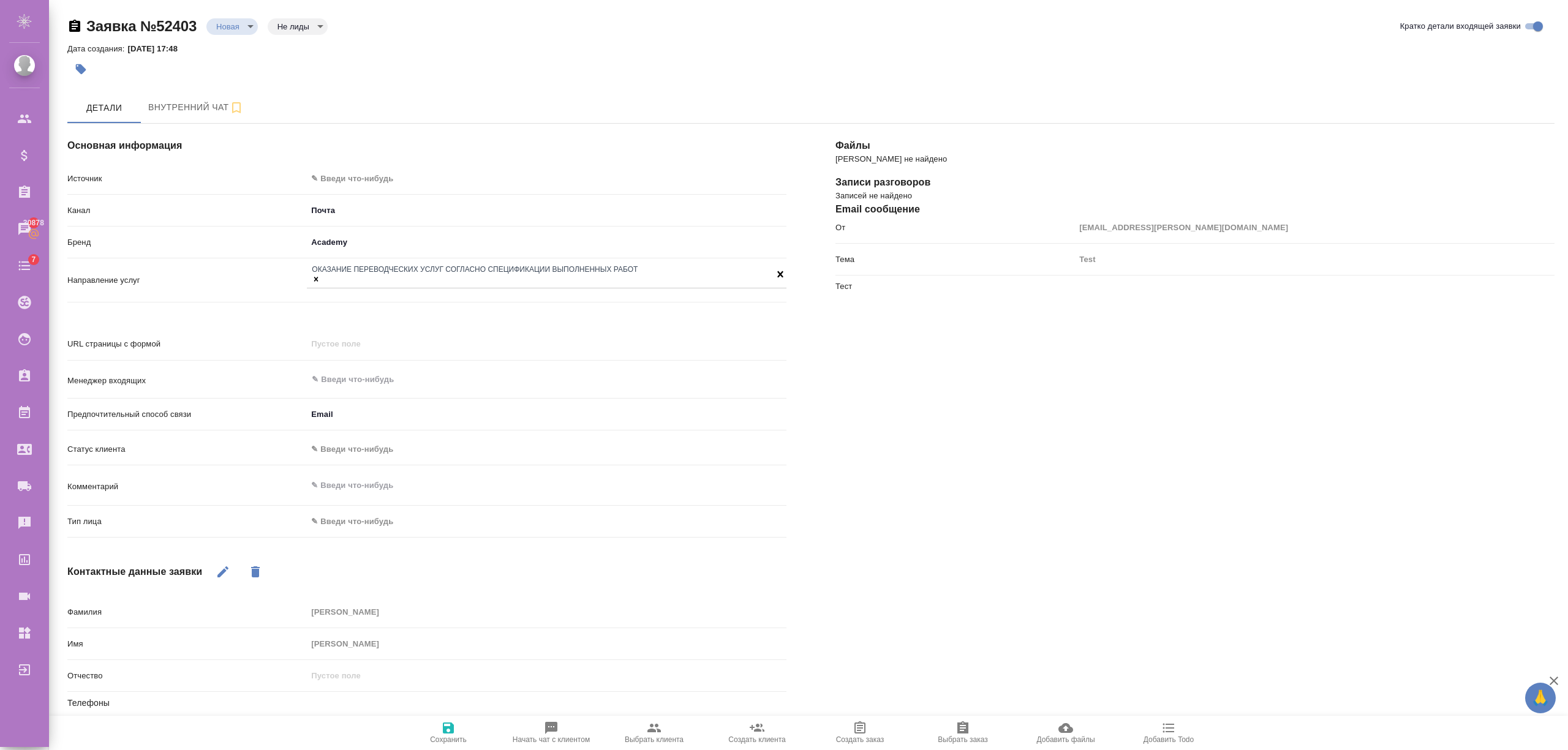
click at [1096, 285] on div "Тест" at bounding box center [1195, 286] width 719 height 12
click at [858, 279] on div "Тема Test" at bounding box center [1195, 264] width 719 height 32
click at [842, 285] on div "Тест" at bounding box center [1195, 286] width 719 height 12
click at [842, 272] on div "Тема Test" at bounding box center [1195, 264] width 719 height 32
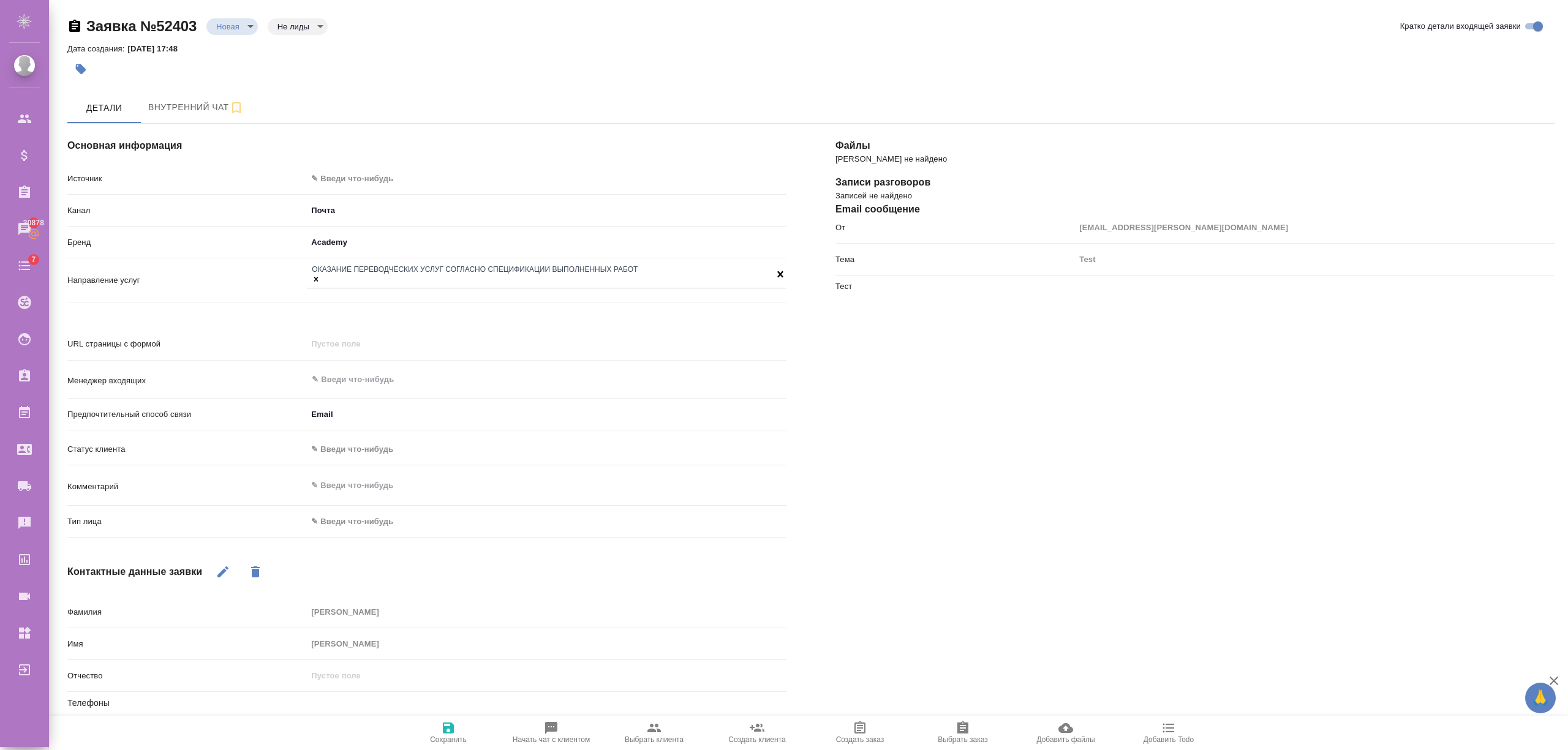
click at [846, 257] on p "Тема" at bounding box center [955, 259] width 239 height 12
click at [846, 243] on div "От d.karapetyan@awatera.com" at bounding box center [1195, 233] width 719 height 32
type textarea "x"
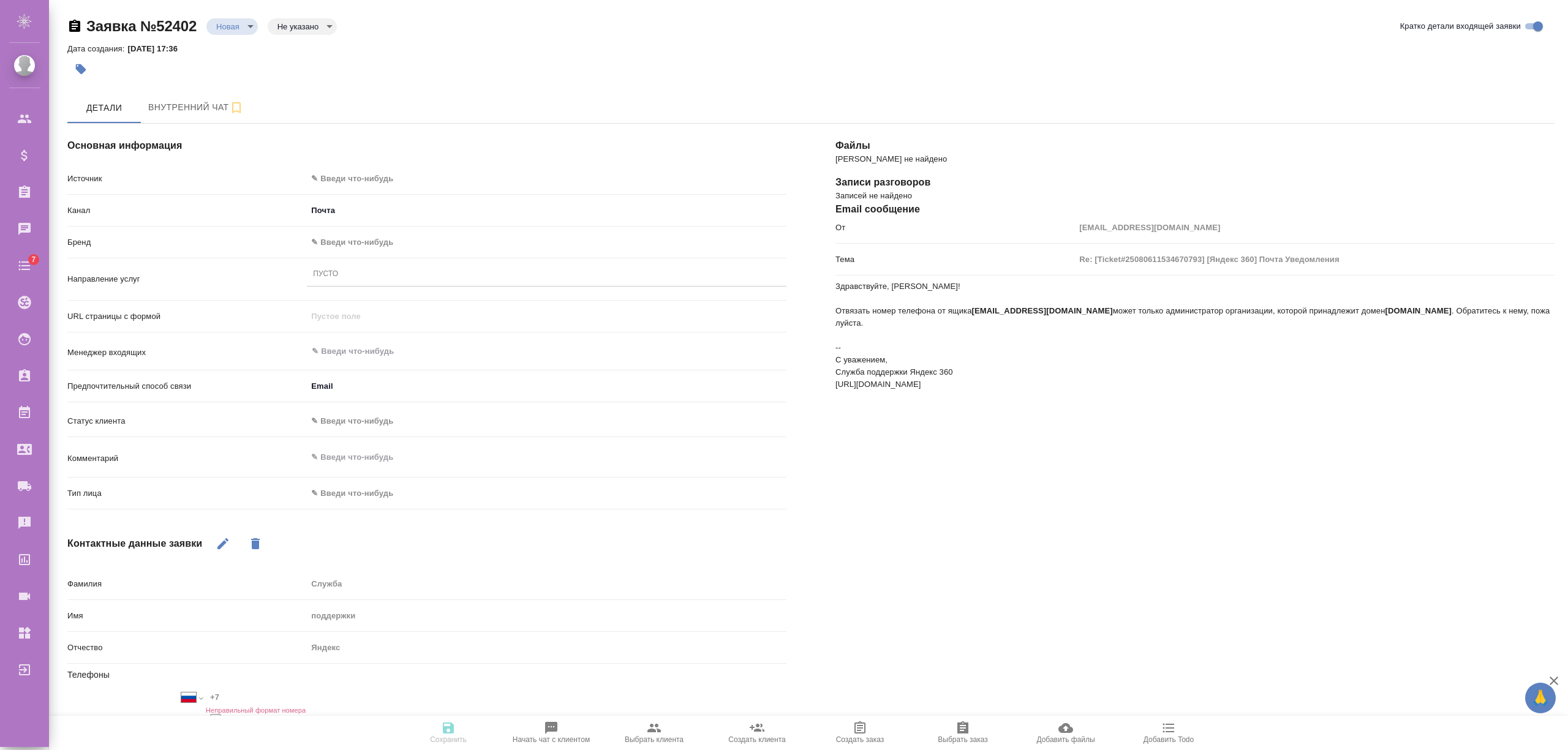
select select "RU"
click at [1123, 270] on div "Тема Re: [Ticket#25080611534670793] [Яндекс 360] Почта Уведомления" at bounding box center [1195, 264] width 719 height 32
click at [1035, 335] on p "Здравствуйте, [PERSON_NAME]! Отвязать номер телефона от ящика [EMAIL_ADDRESS][D…" at bounding box center [1195, 335] width 719 height 110
click at [363, 275] on div "Пусто" at bounding box center [546, 275] width 480 height 18
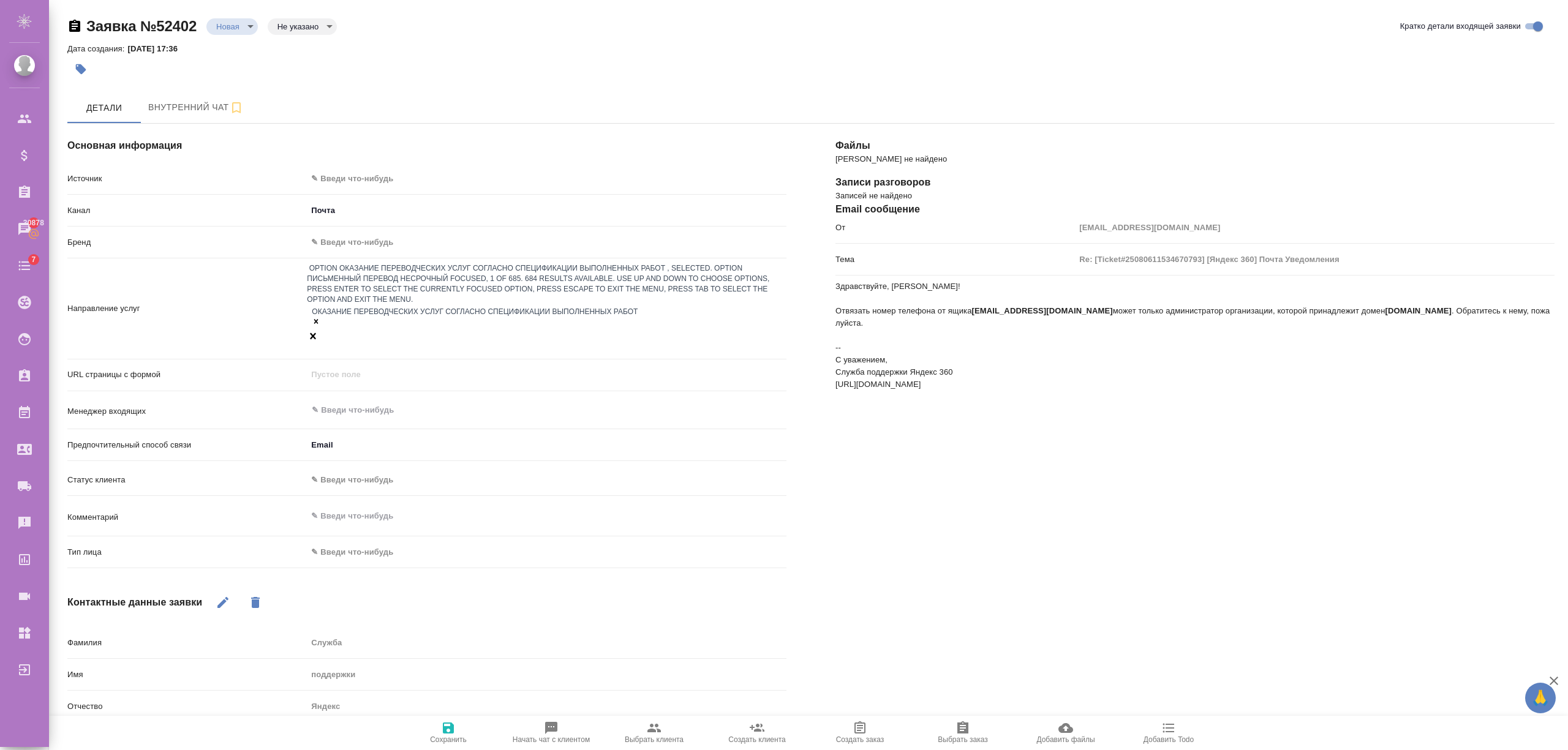
click at [650, 306] on div "Оказание переводческих услуг согласно Спецификации выполненных работ" at bounding box center [546, 318] width 480 height 25
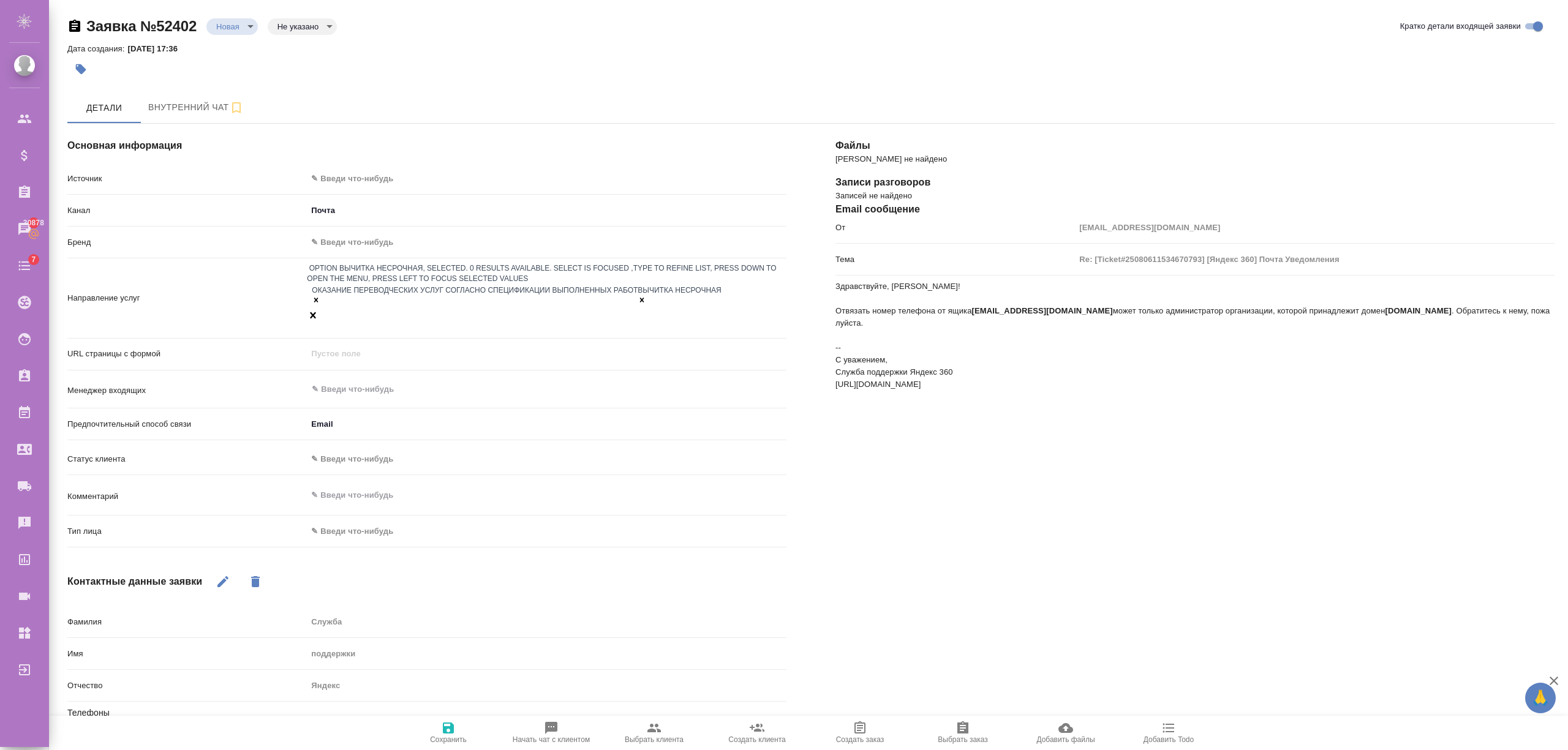
scroll to position [106, 0]
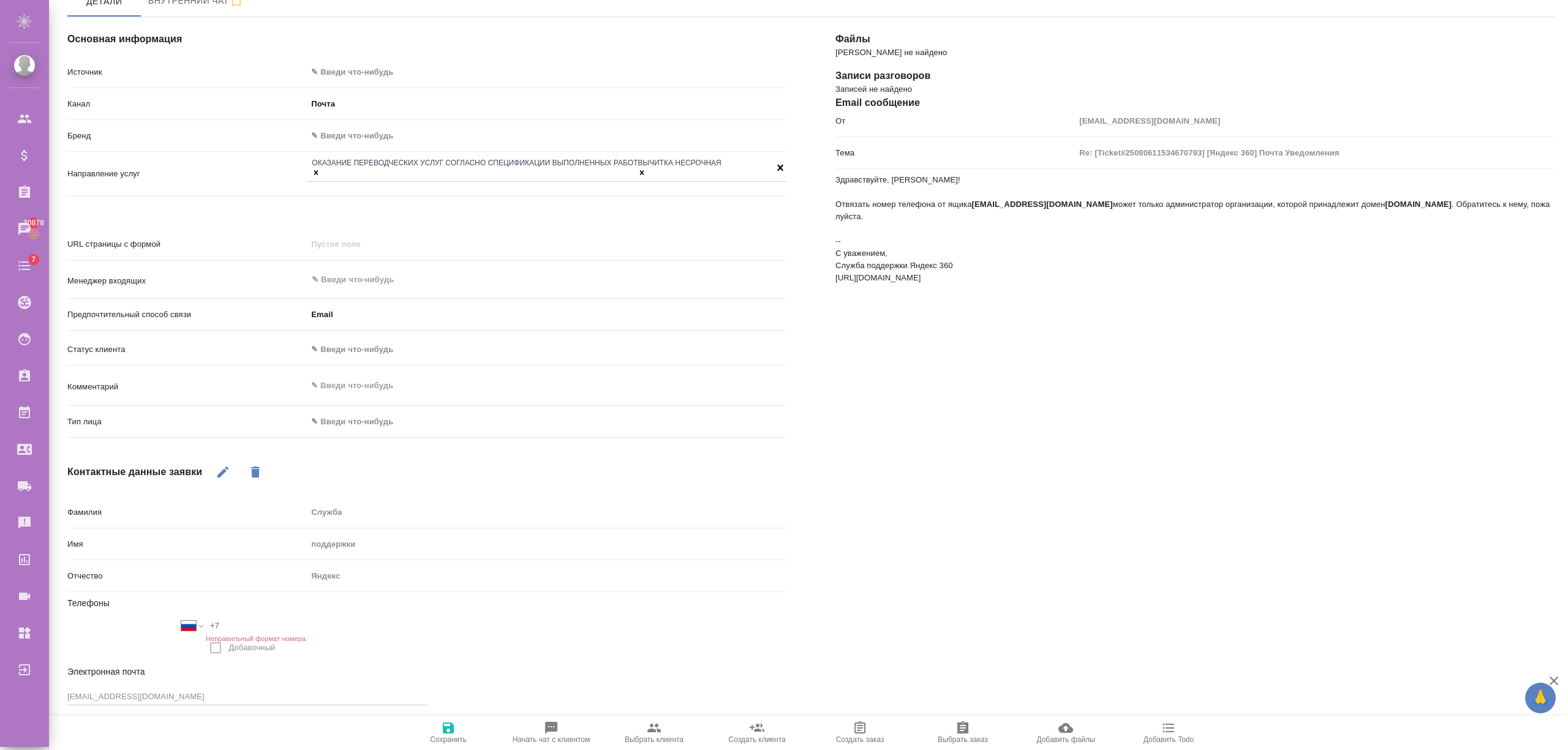
click at [273, 597] on div "Телефоны Международный Австралия Австрия Азербайджан Албания Алжир Американское…" at bounding box center [427, 631] width 719 height 68
click at [233, 457] on button "button" at bounding box center [223, 471] width 30 height 30
click at [262, 617] on input "+7" at bounding box center [259, 626] width 107 height 18
type input "+7 927 000 00 80"
click at [460, 730] on span "Сохранить" at bounding box center [448, 732] width 88 height 23
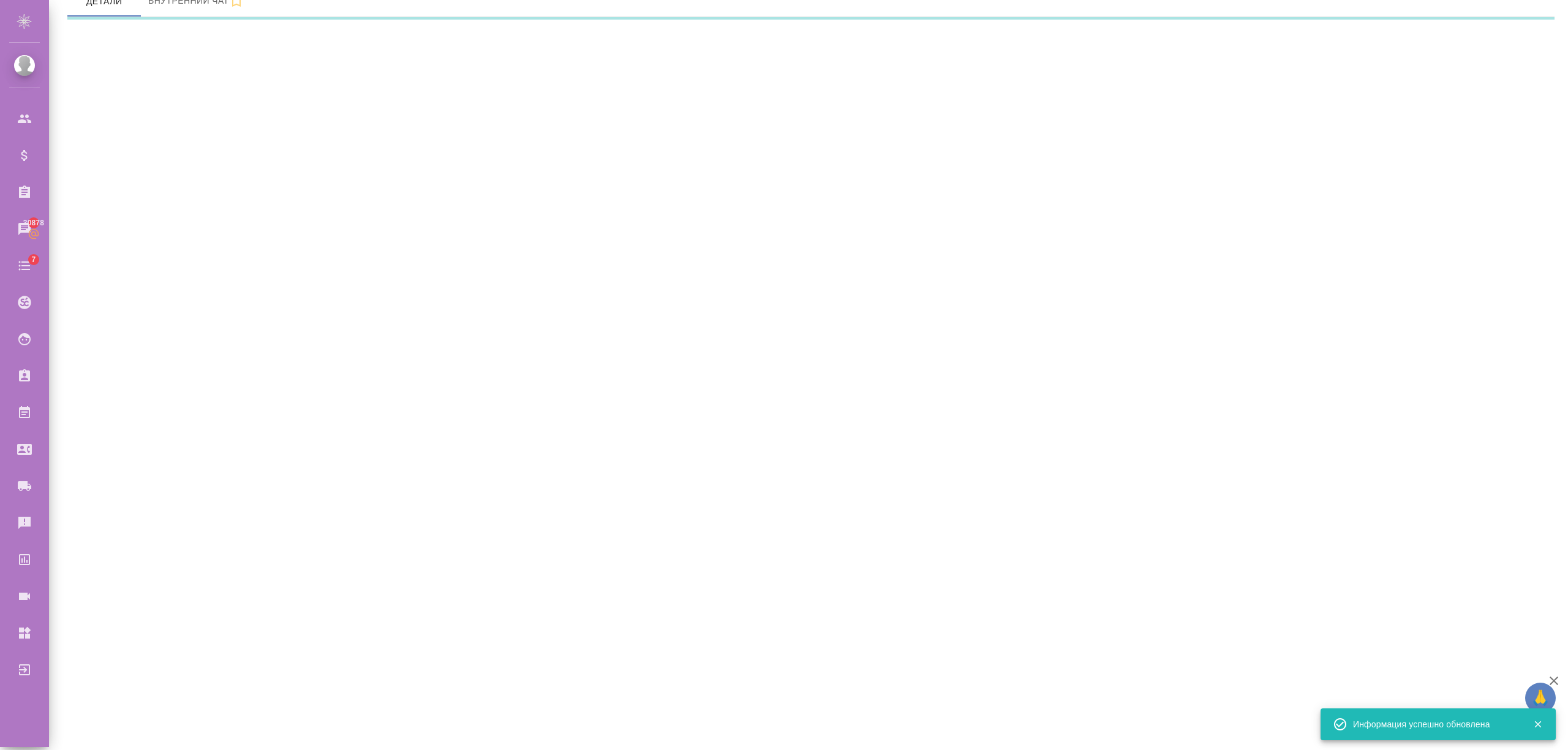
select select "RU"
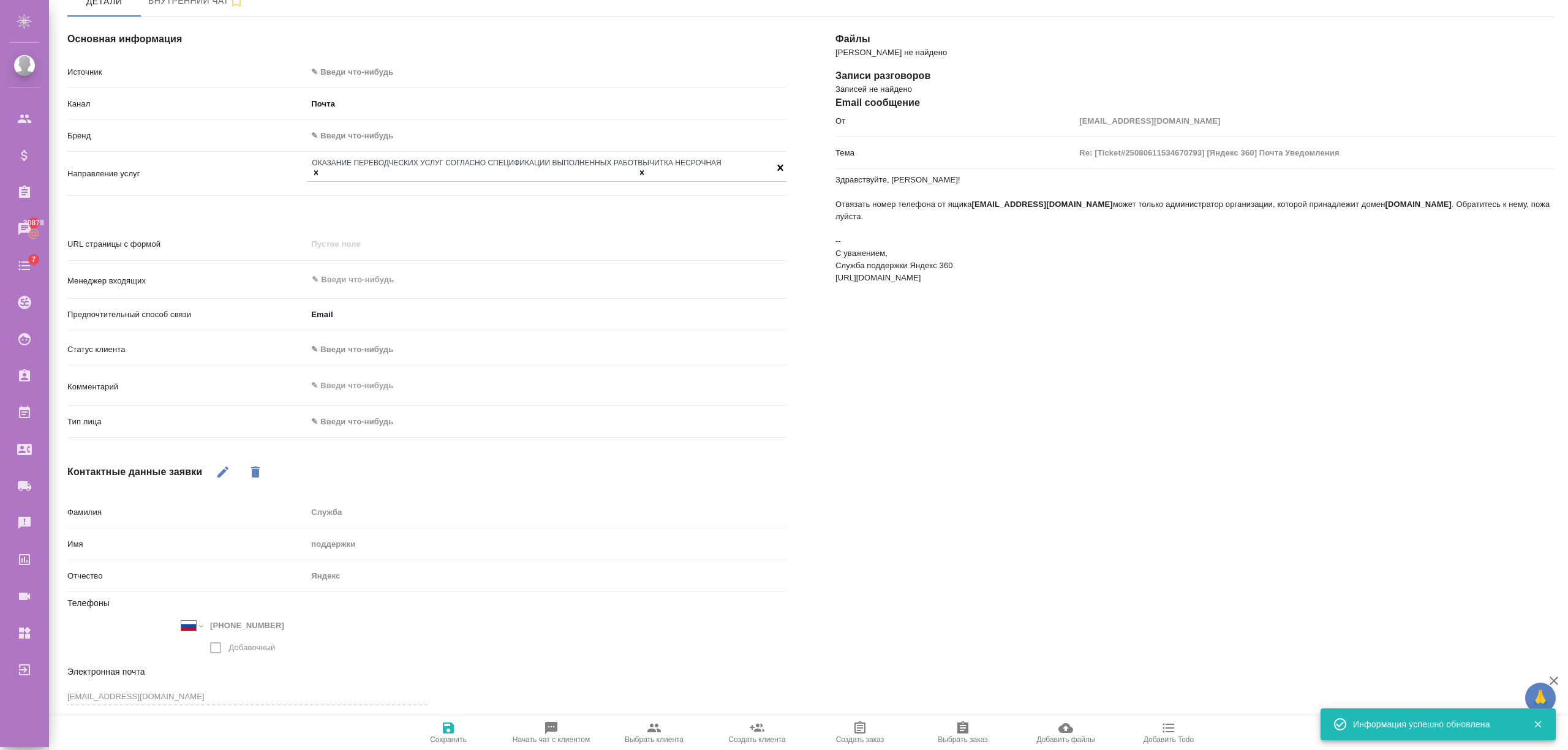
type textarea "x"
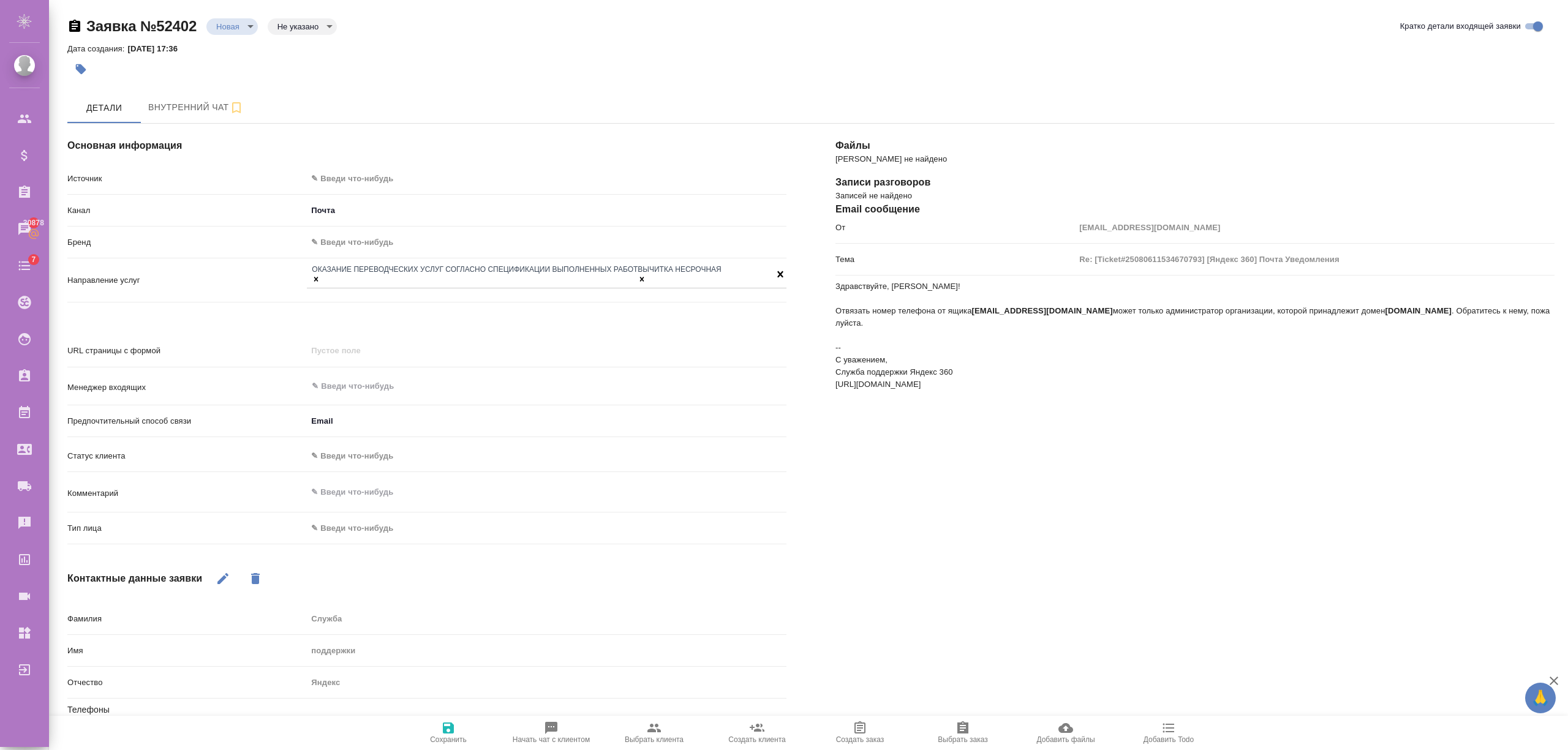
click at [310, 35] on div "Заявка №52402 Новая new Не указано notSelected" at bounding box center [202, 26] width 269 height 19
click at [307, 30] on body "🙏 .cls-1 fill:#fff; AWATERA Semenets Irina Клиенты Спецификации Заказы 30878 Ча…" at bounding box center [784, 424] width 1568 height 848
click at [298, 92] on button "Не лиды" at bounding box center [296, 87] width 39 height 14
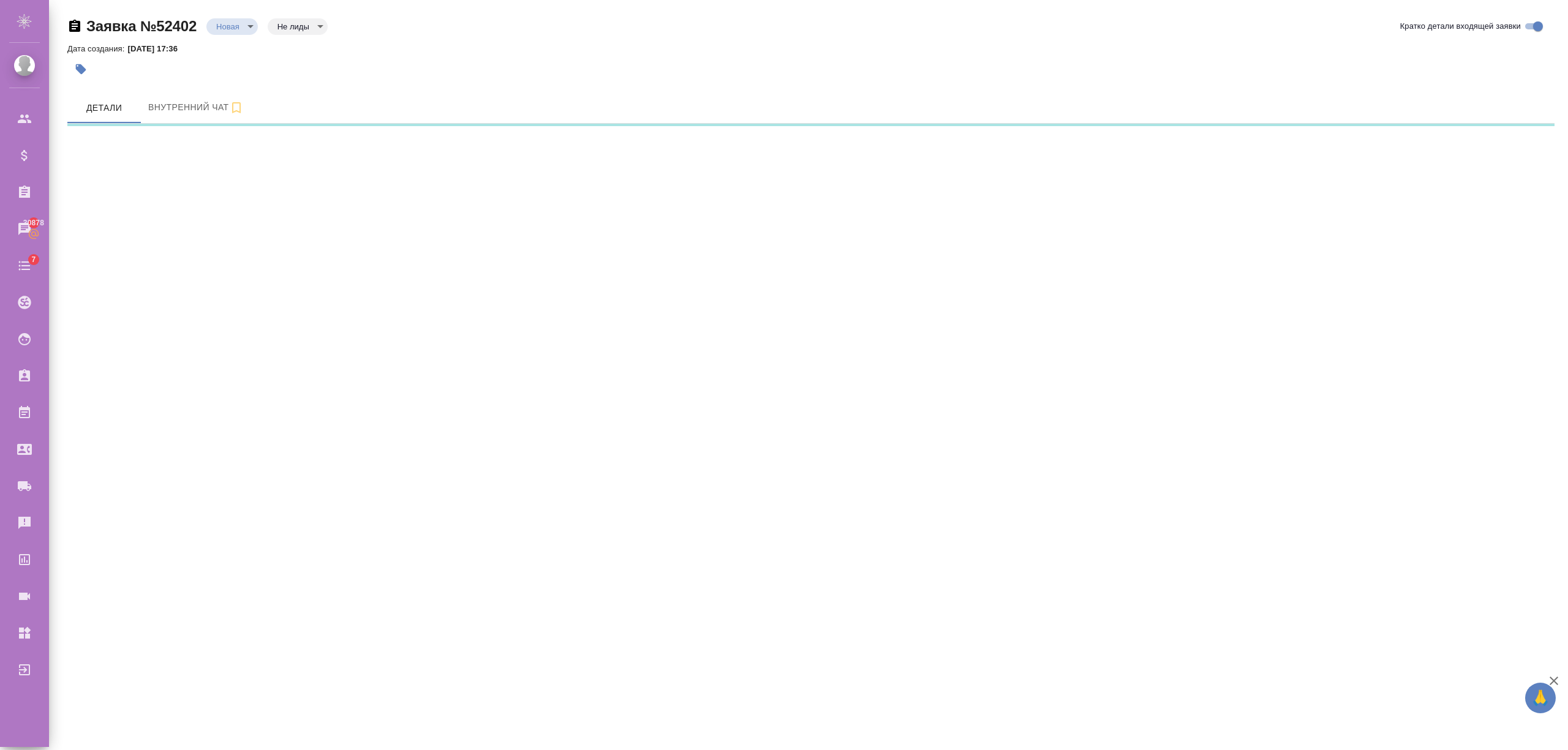
select select "RU"
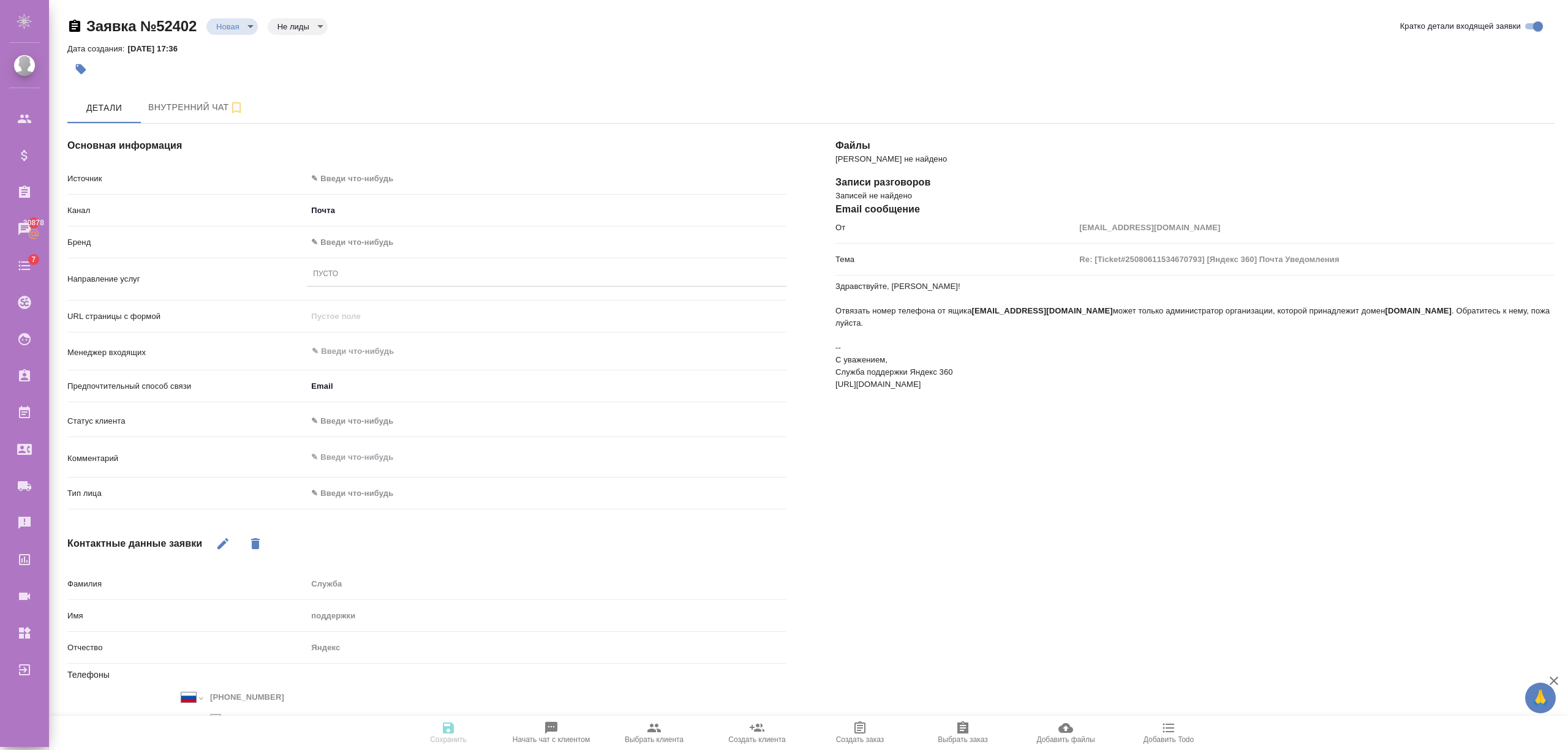
type textarea "x"
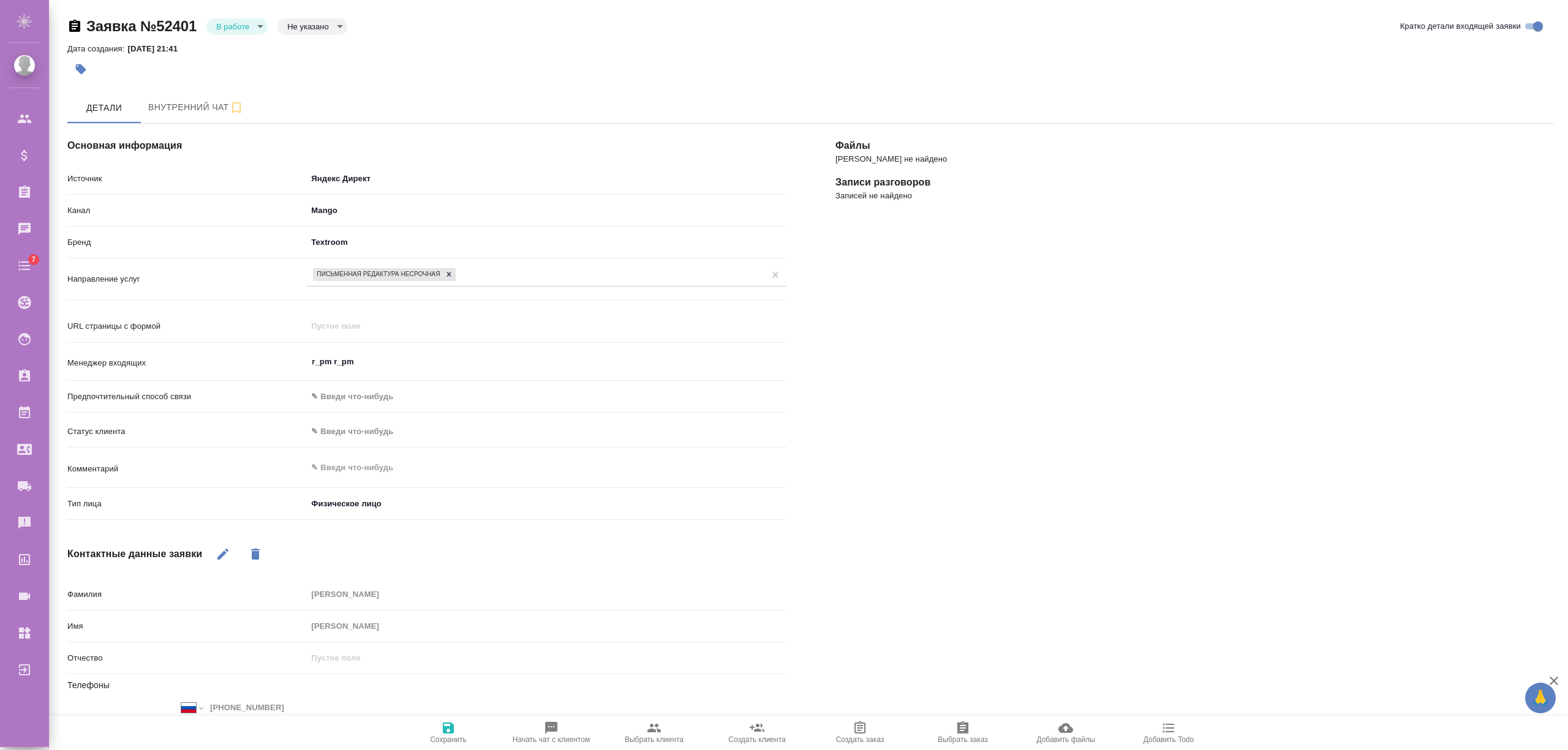
select select "RU"
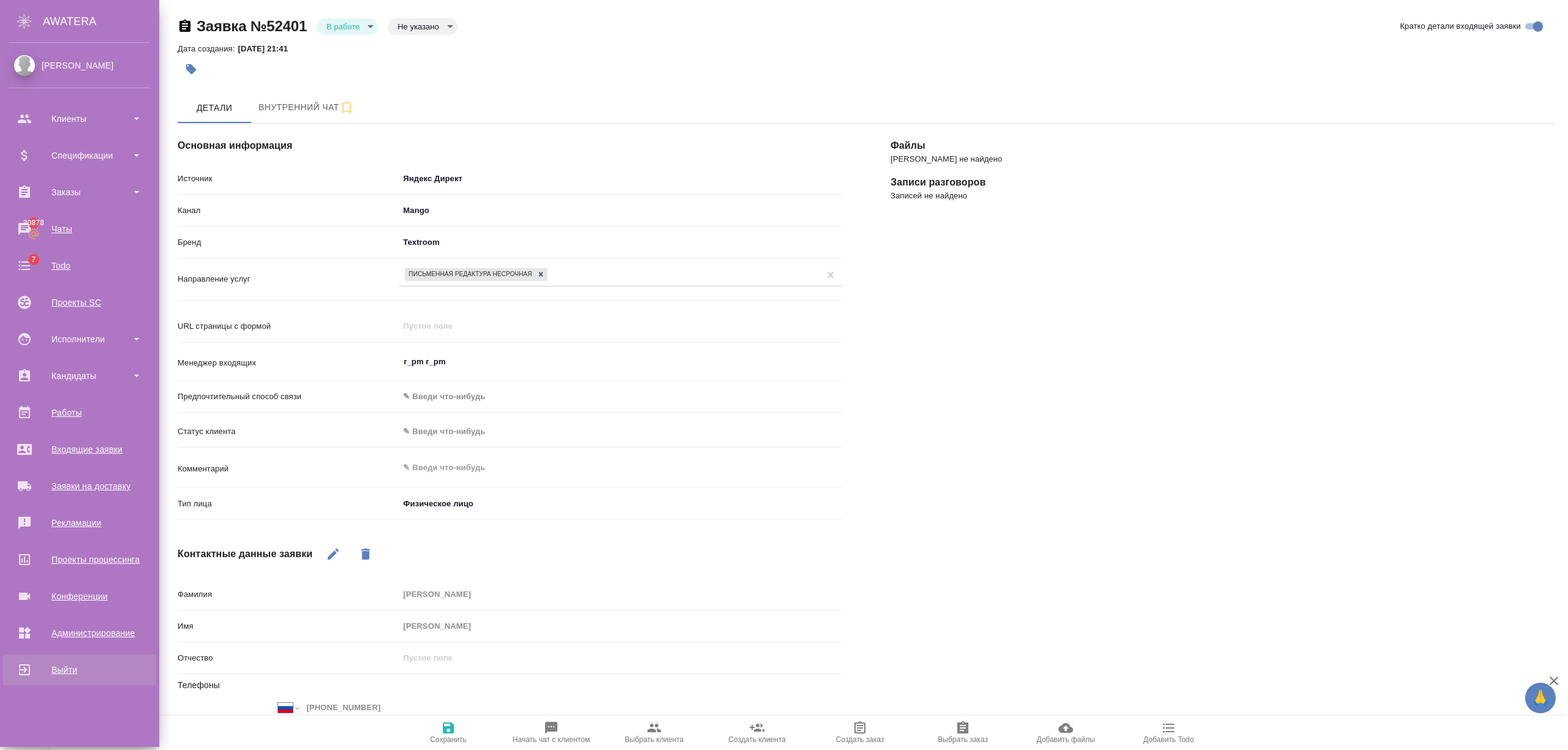
click at [22, 664] on div "Выйти" at bounding box center [79, 669] width 141 height 18
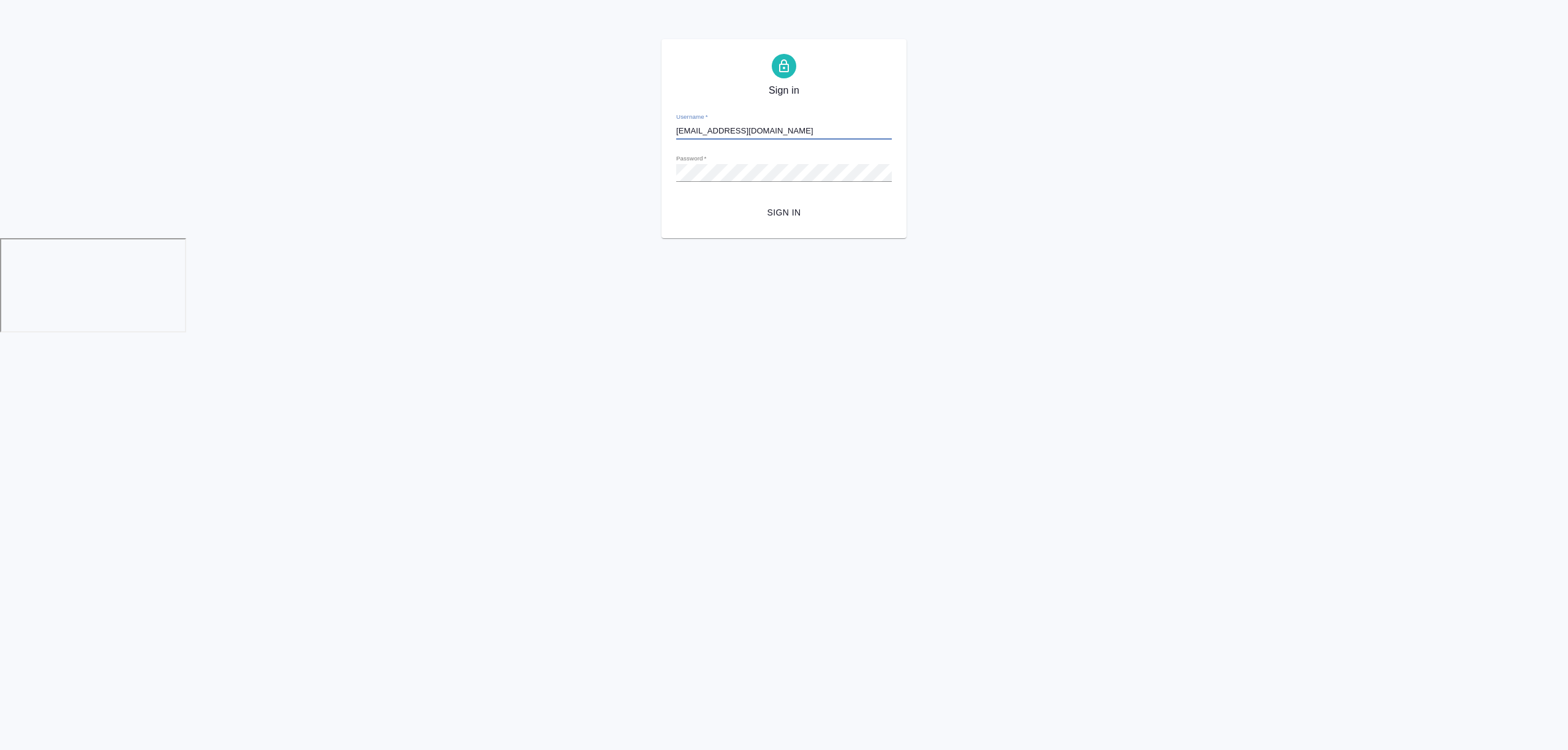
drag, startPoint x: 794, startPoint y: 132, endPoint x: 527, endPoint y: 132, distance: 267.0
click at [530, 133] on div "Sign in Username   * i.semenets@awatera.com Password   * urlPath   * / Sign in" at bounding box center [784, 138] width 1568 height 199
type input "к"
type input "r_pm@awatera.com"
click at [789, 218] on span "Sign in" at bounding box center [783, 212] width 196 height 15
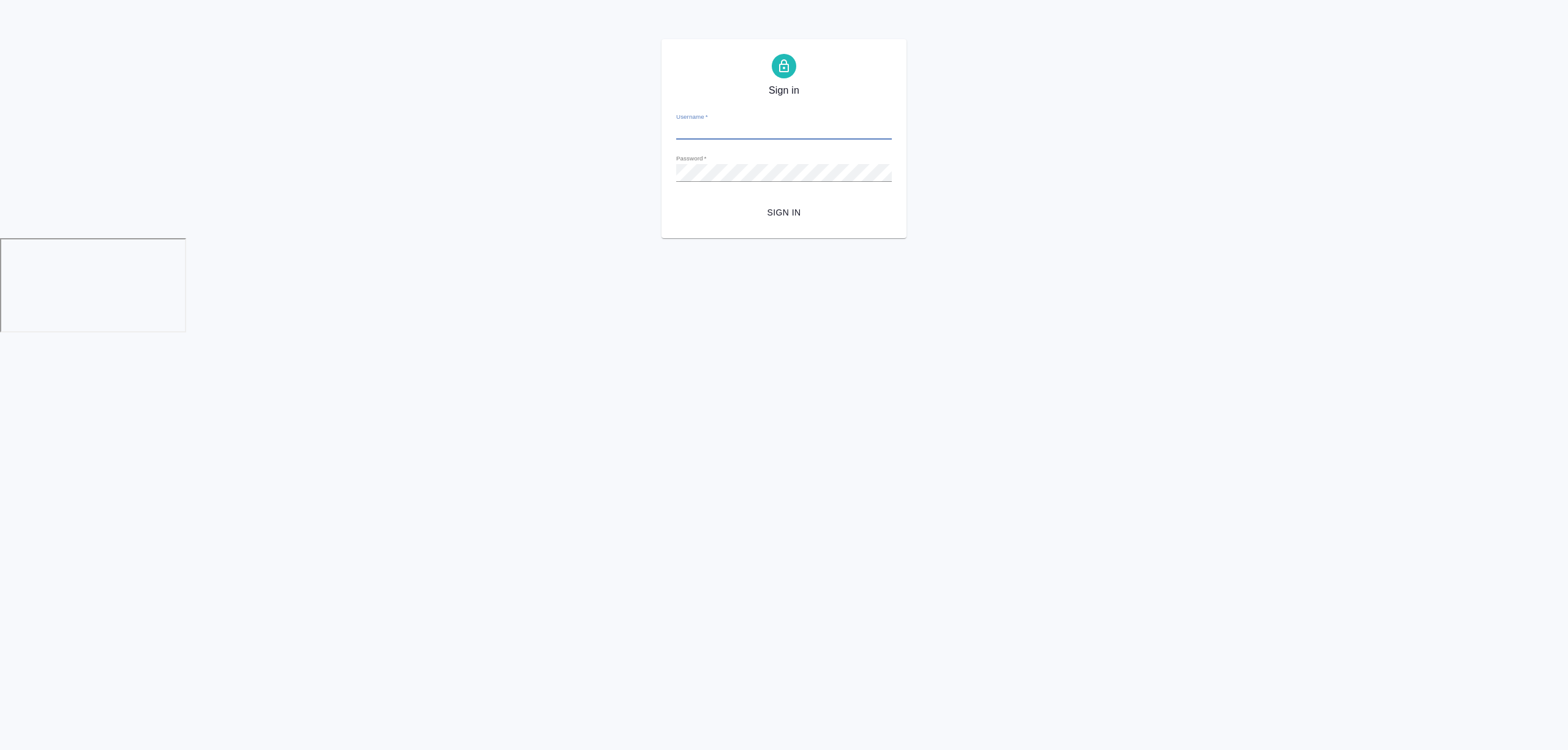
type input "[EMAIL_ADDRESS][DOMAIN_NAME]"
click at [774, 215] on span "Sign in" at bounding box center [783, 212] width 196 height 15
